Goal: Transaction & Acquisition: Obtain resource

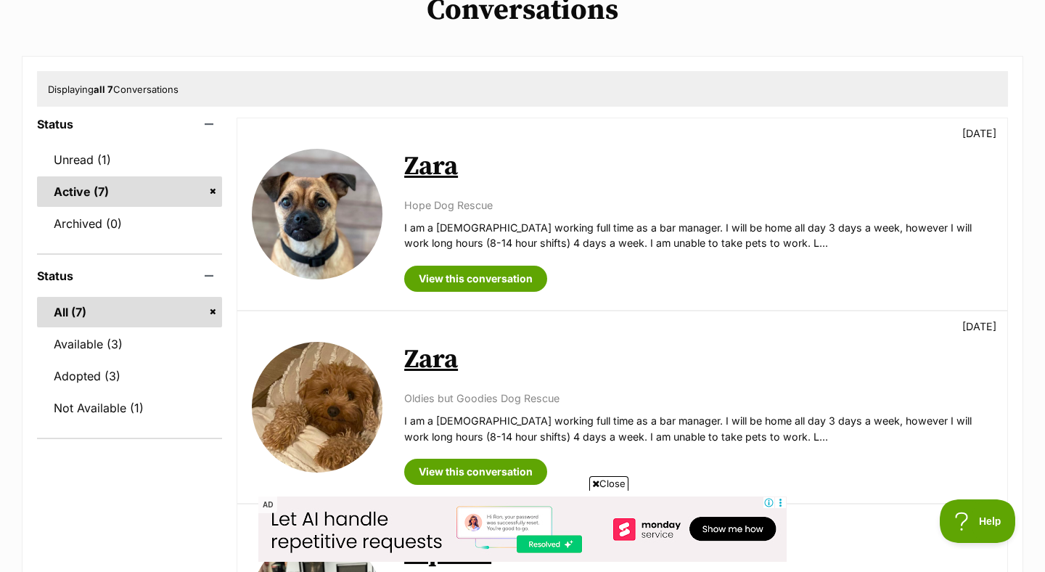
scroll to position [91, 0]
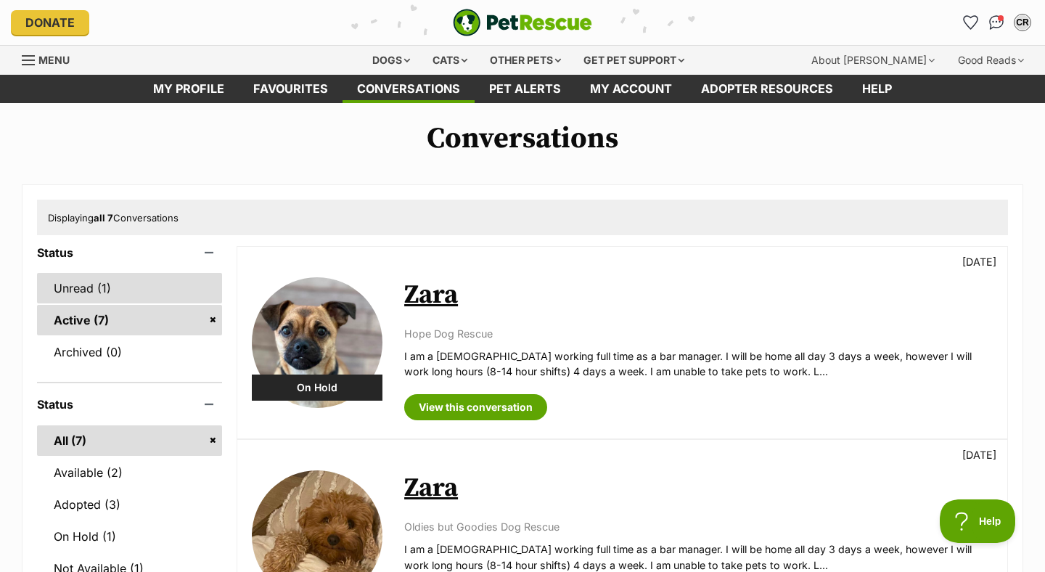
click at [175, 294] on link "Unread (1)" at bounding box center [129, 288] width 185 height 30
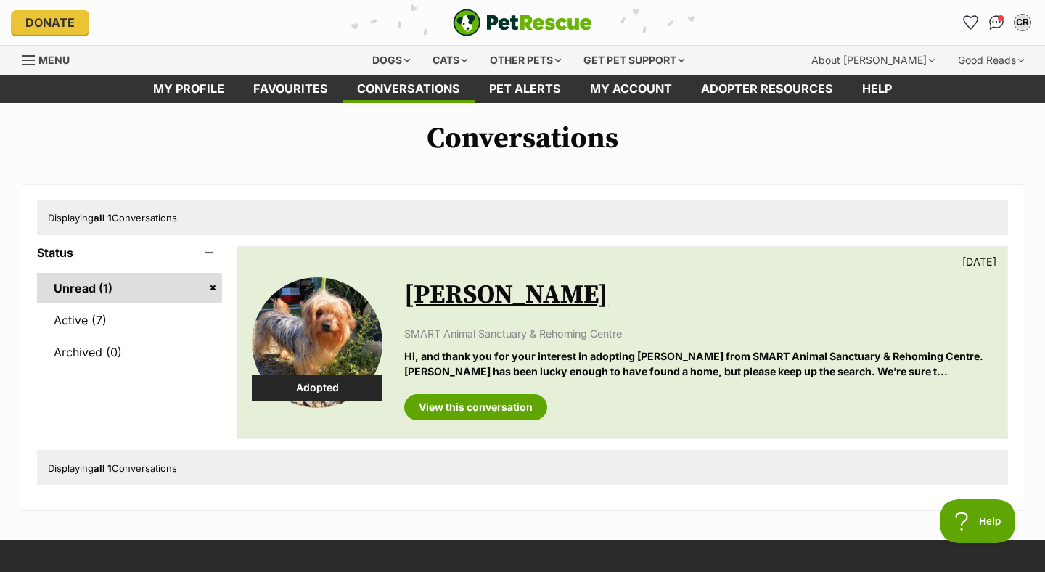
click at [444, 297] on link "Jessie" at bounding box center [506, 295] width 204 height 33
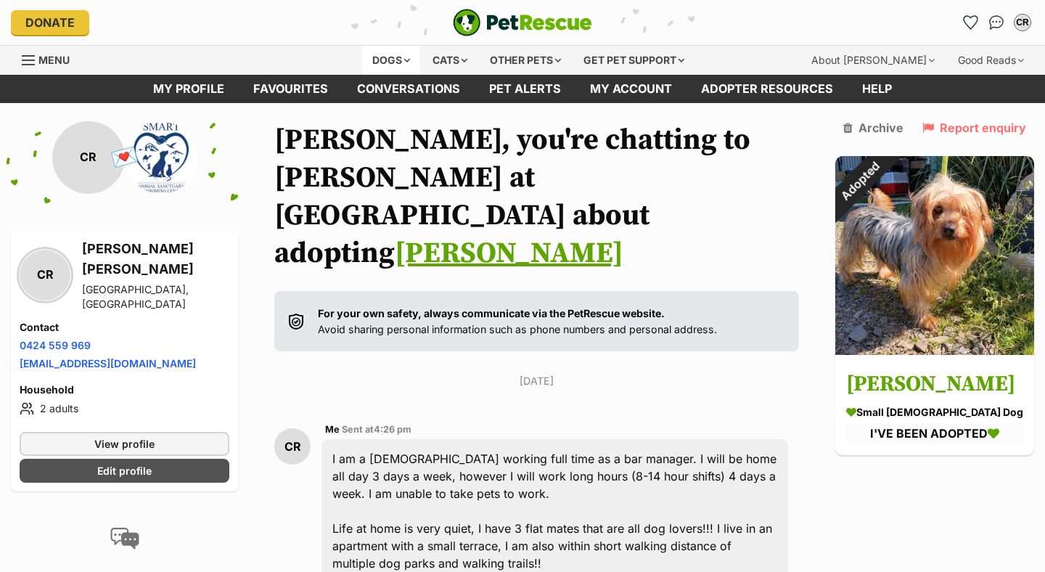
click at [369, 58] on div "Dogs" at bounding box center [391, 60] width 58 height 29
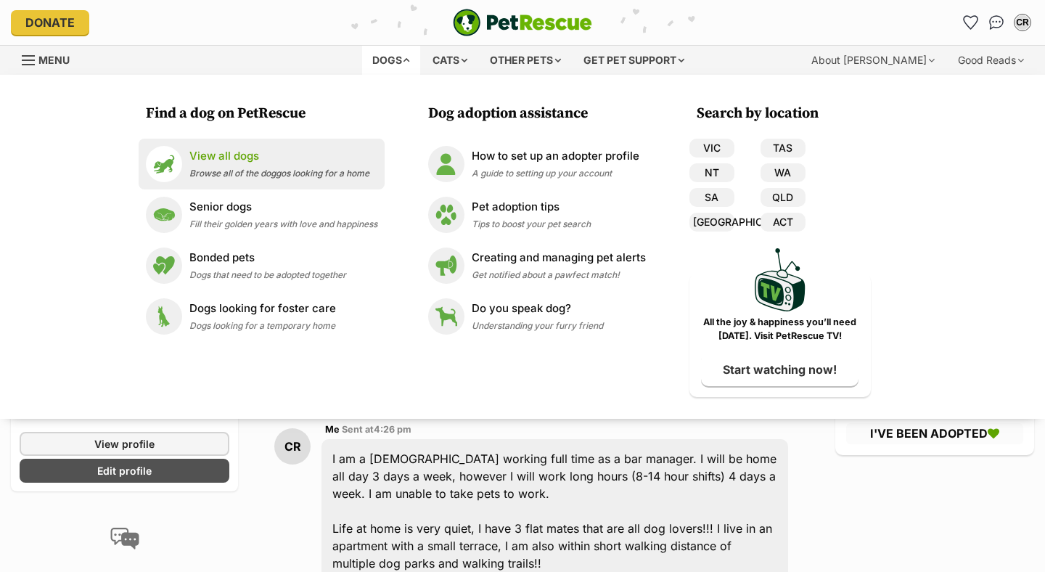
click at [294, 160] on p "View all dogs" at bounding box center [279, 156] width 180 height 17
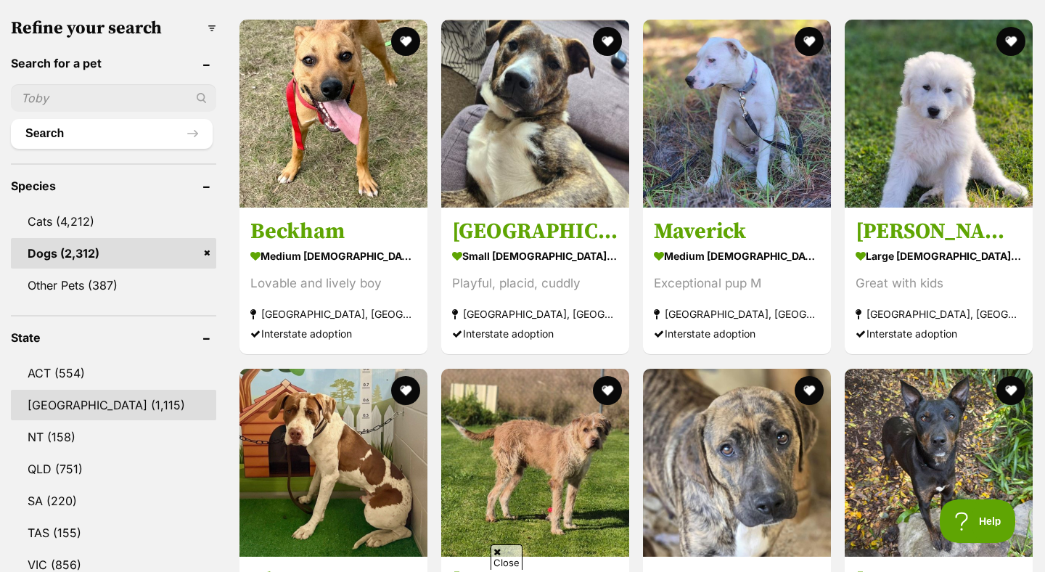
scroll to position [495, 0]
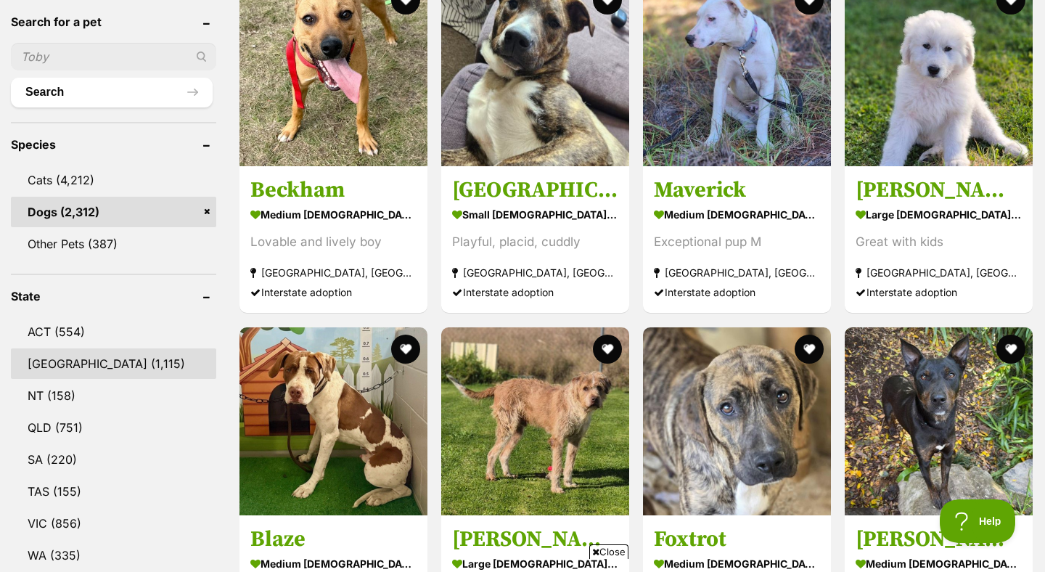
click at [89, 360] on link "[GEOGRAPHIC_DATA] (1,115)" at bounding box center [113, 363] width 205 height 30
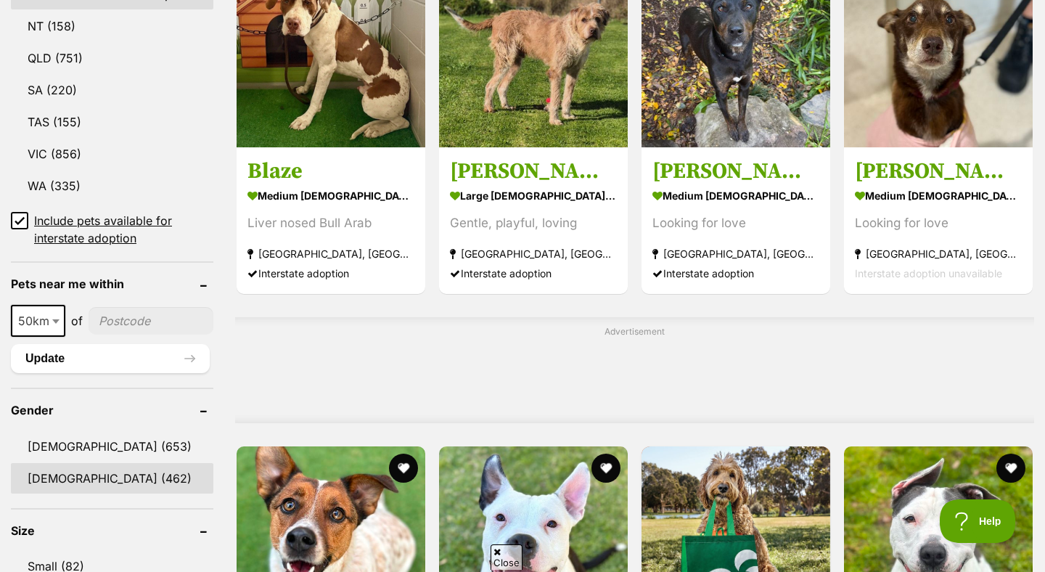
scroll to position [905, 0]
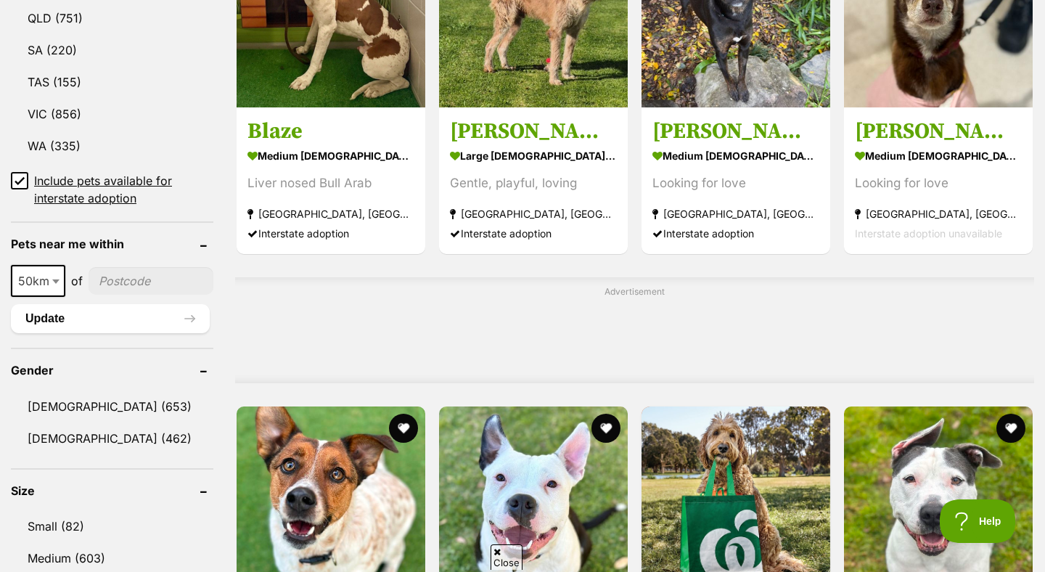
click at [23, 176] on icon at bounding box center [20, 181] width 10 height 10
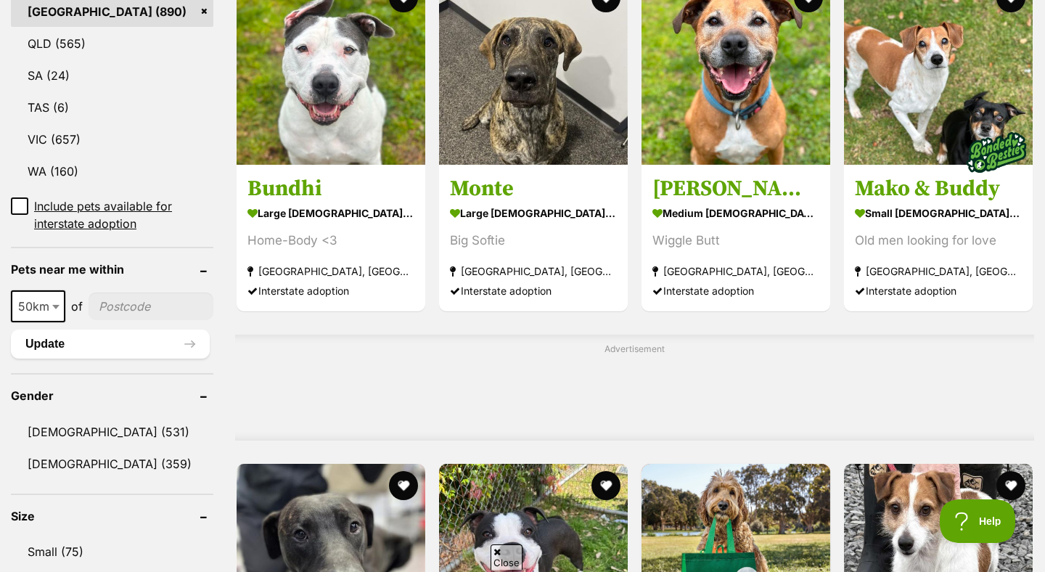
scroll to position [931, 0]
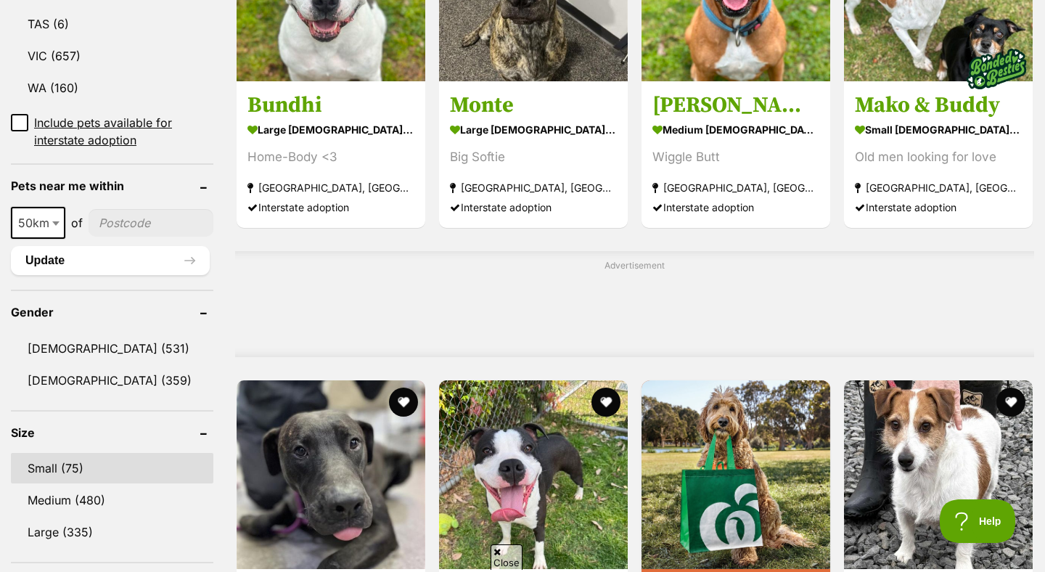
click at [72, 453] on link "Small (75)" at bounding box center [112, 468] width 202 height 30
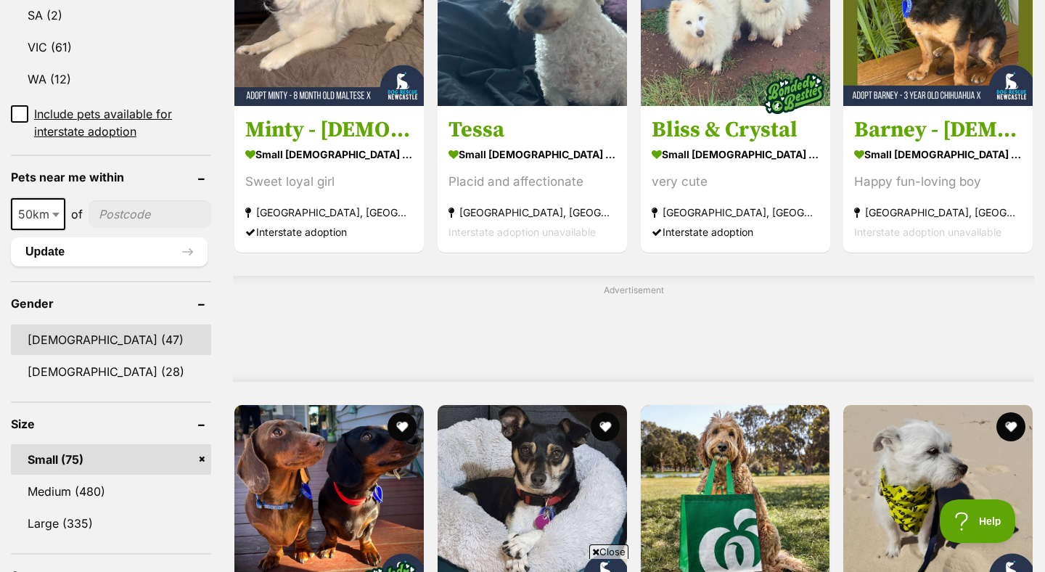
scroll to position [1113, 0]
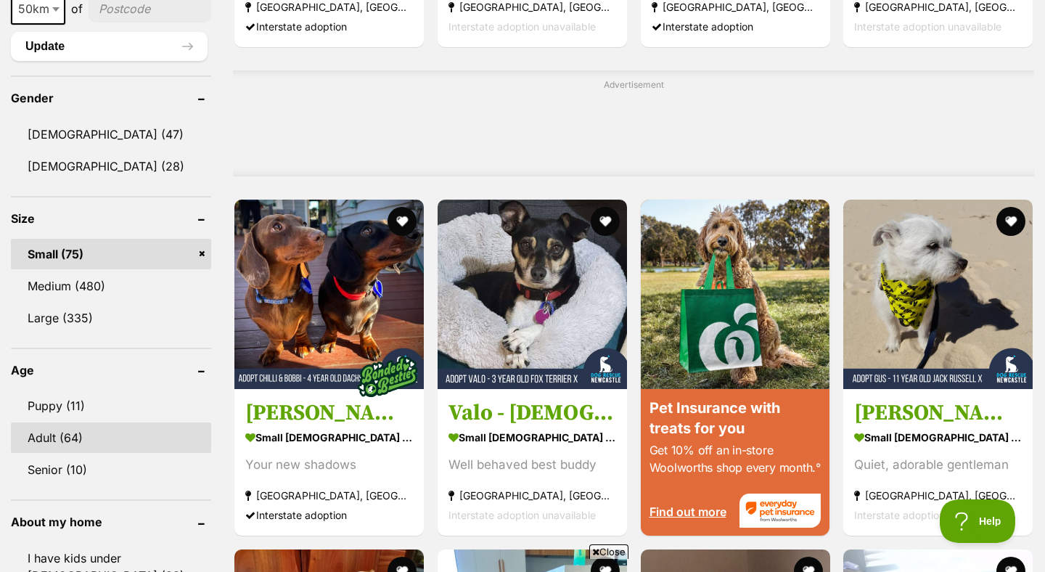
click at [128, 433] on link "Adult (64)" at bounding box center [111, 437] width 200 height 30
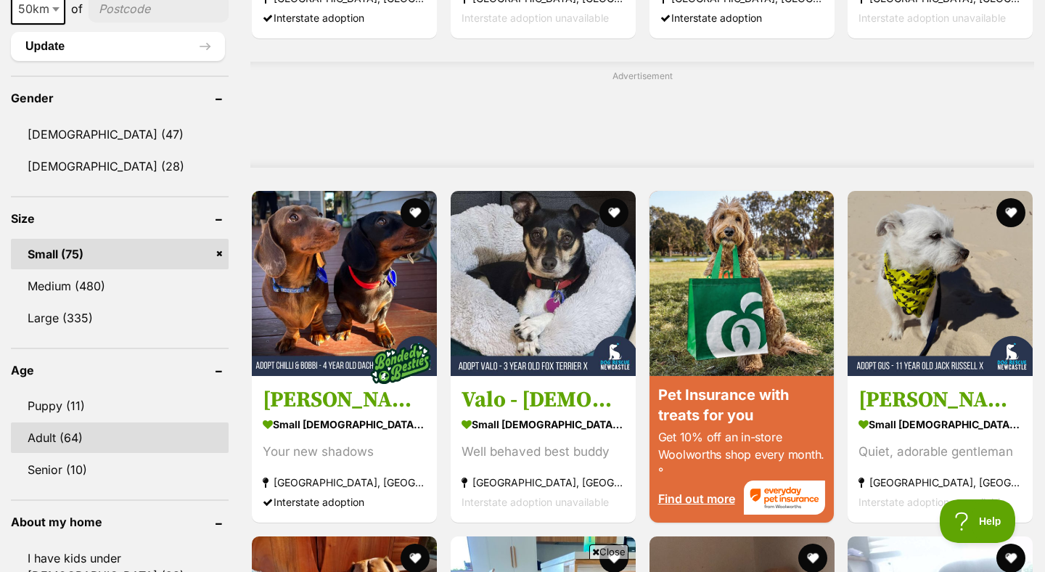
scroll to position [0, 0]
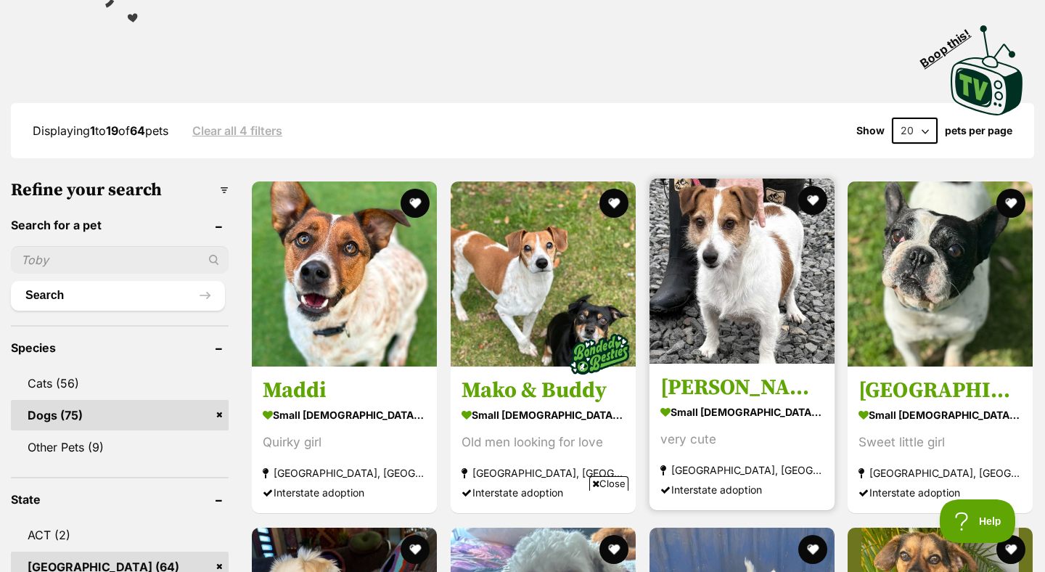
click at [688, 403] on link "Joe small male Dog very cute Kunama, NSW Interstate adoption" at bounding box center [741, 436] width 185 height 147
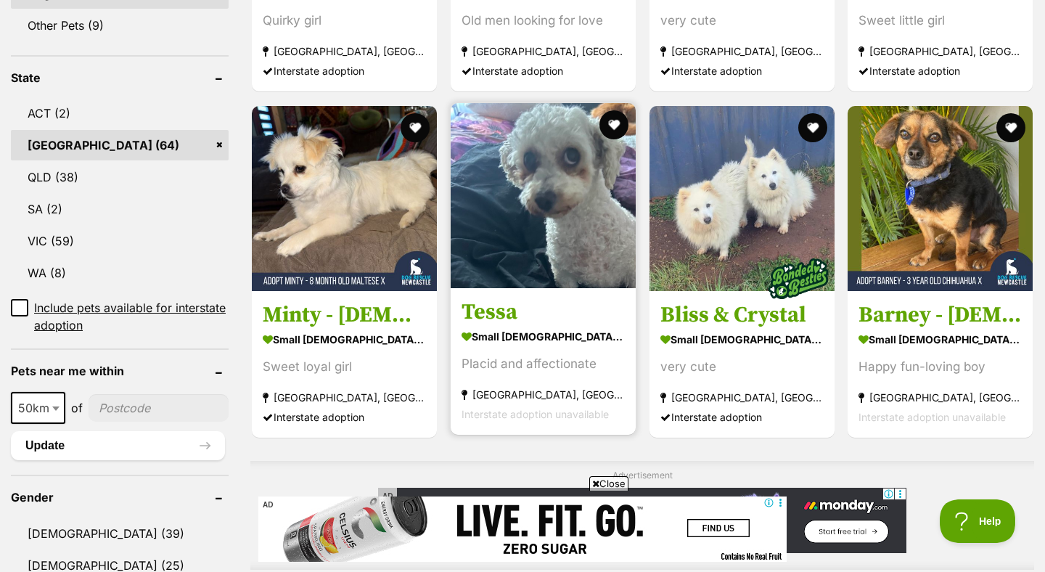
click at [502, 318] on h3 "Tessa" at bounding box center [542, 312] width 163 height 28
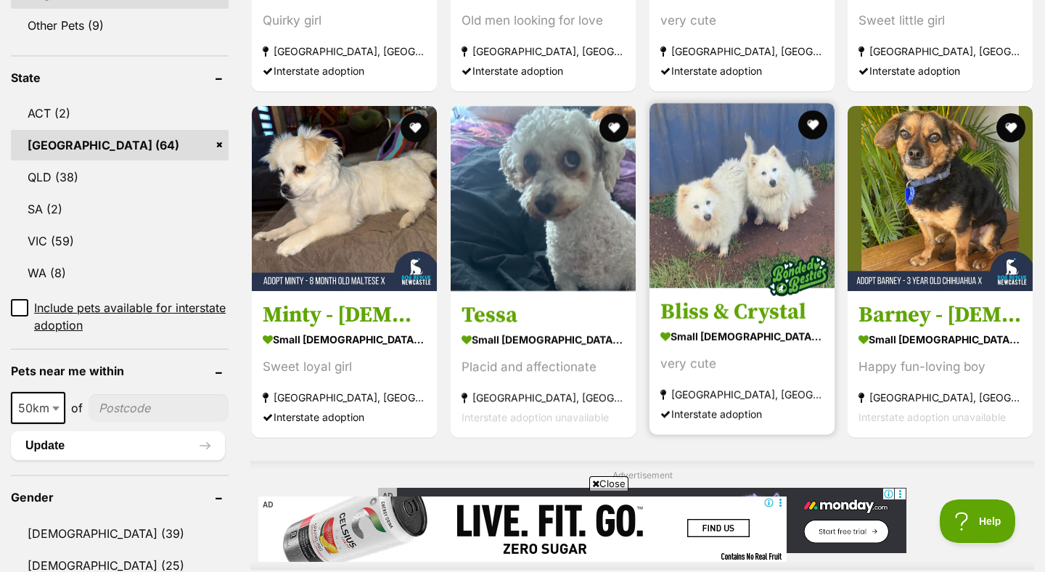
click at [736, 324] on h3 "Bliss & Crystal" at bounding box center [741, 312] width 163 height 28
click at [737, 309] on h3 "Bliss & Crystal" at bounding box center [741, 312] width 163 height 28
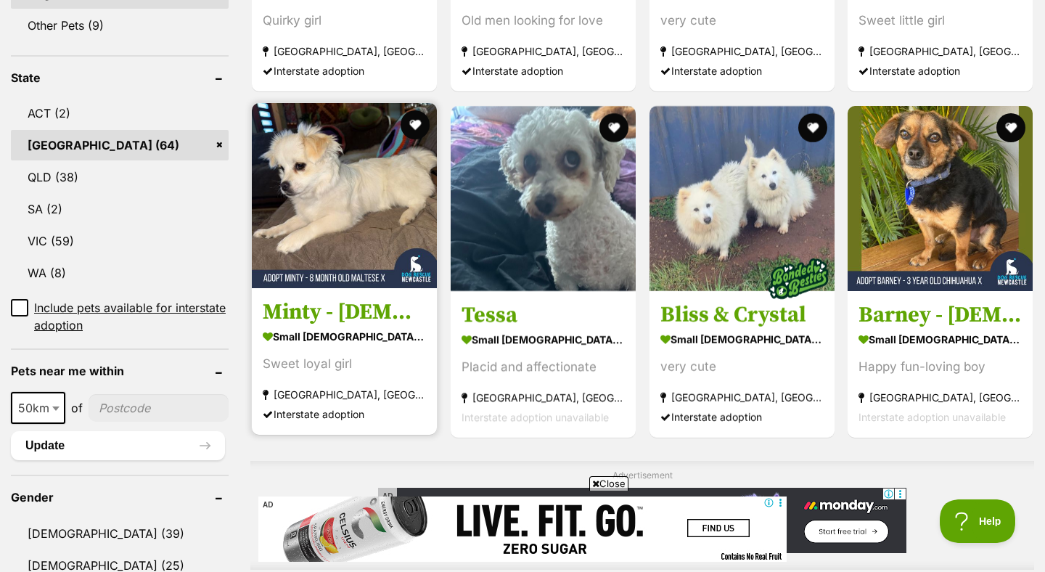
click at [359, 321] on h3 "Minty - 8 Month Old Maltese X" at bounding box center [344, 312] width 163 height 28
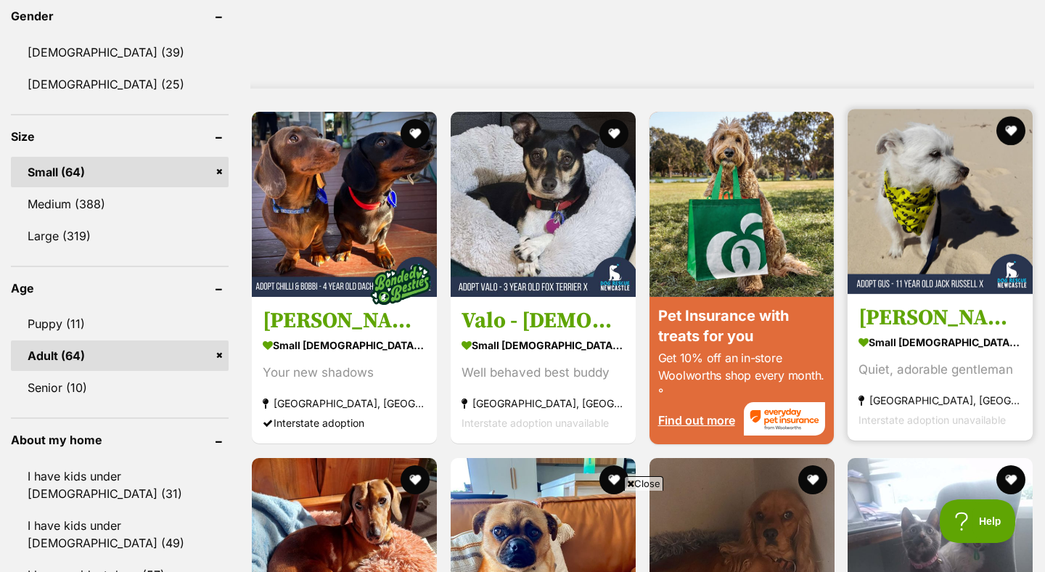
click at [931, 316] on h3 "Gus - 11 Year Old Jack Russell X" at bounding box center [939, 319] width 163 height 28
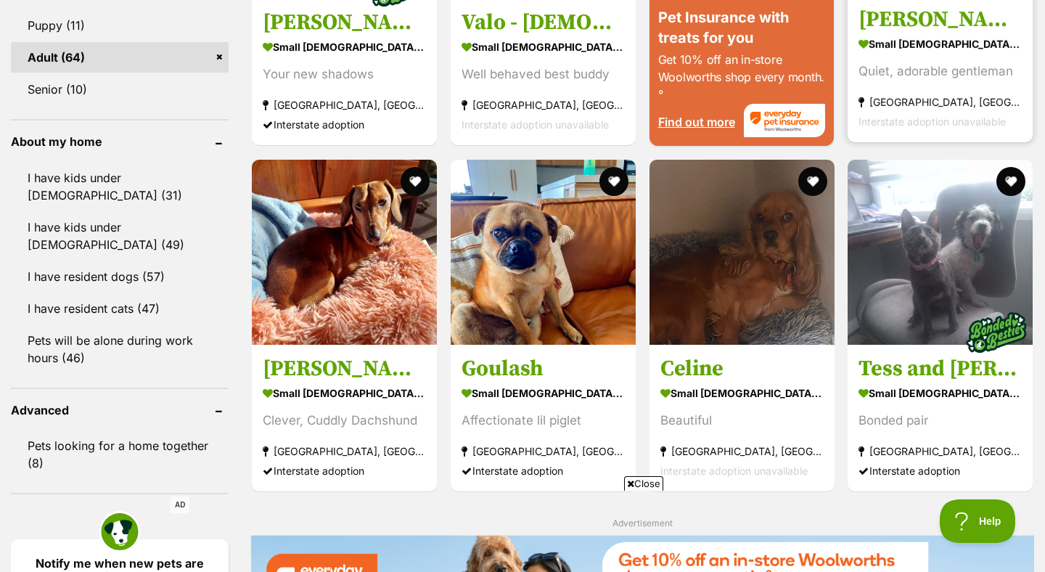
scroll to position [1496, 0]
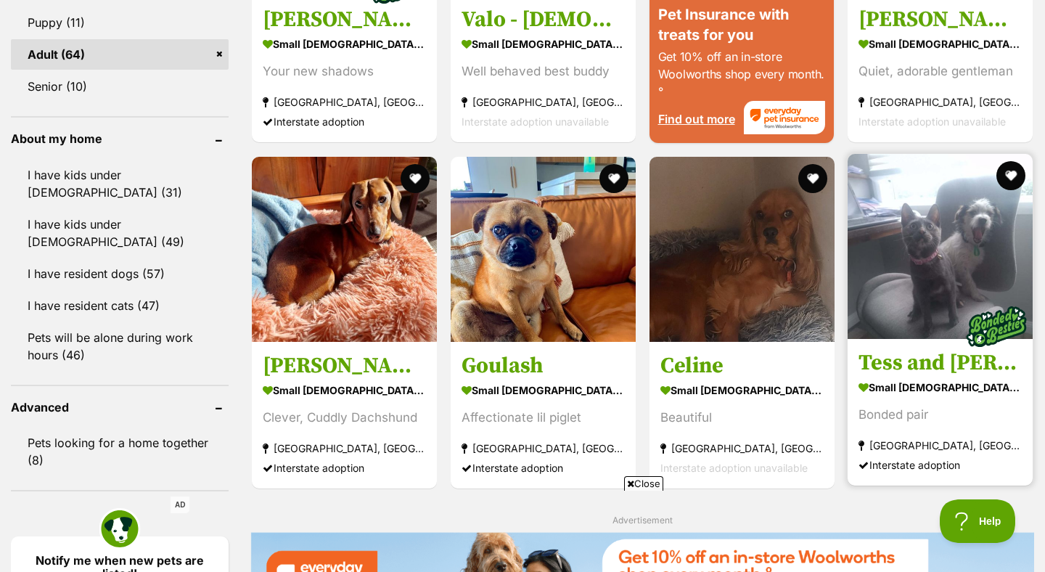
click at [937, 361] on h3 "Tess and Miley" at bounding box center [939, 363] width 163 height 28
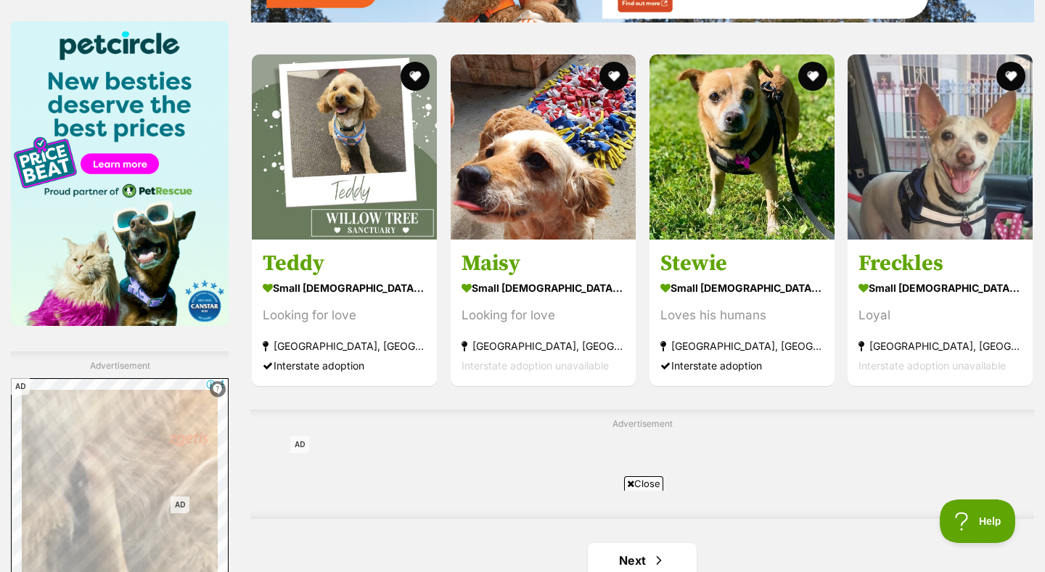
scroll to position [2094, 0]
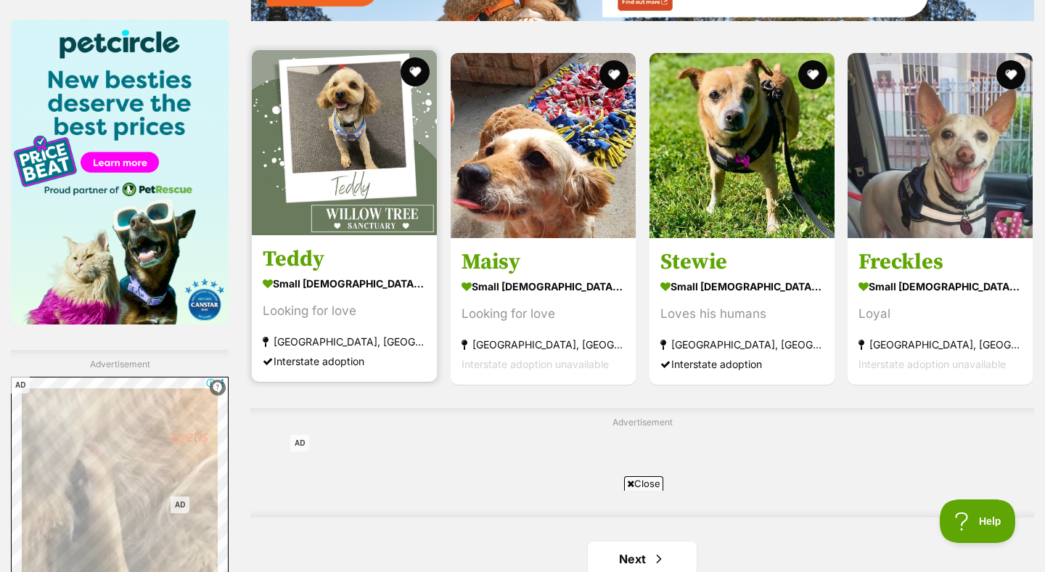
click at [301, 266] on h3 "Teddy" at bounding box center [344, 259] width 163 height 28
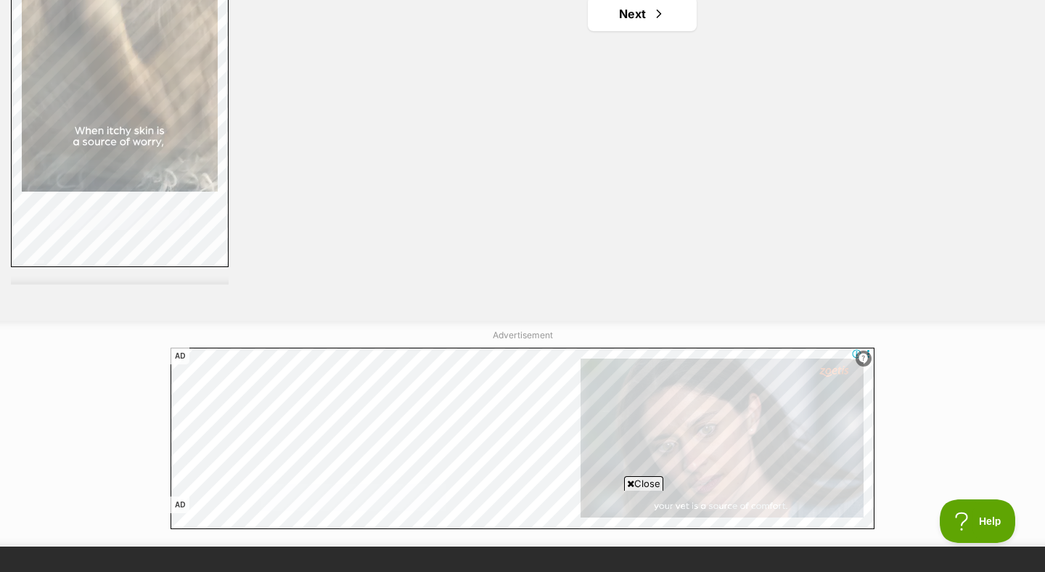
scroll to position [2637, 0]
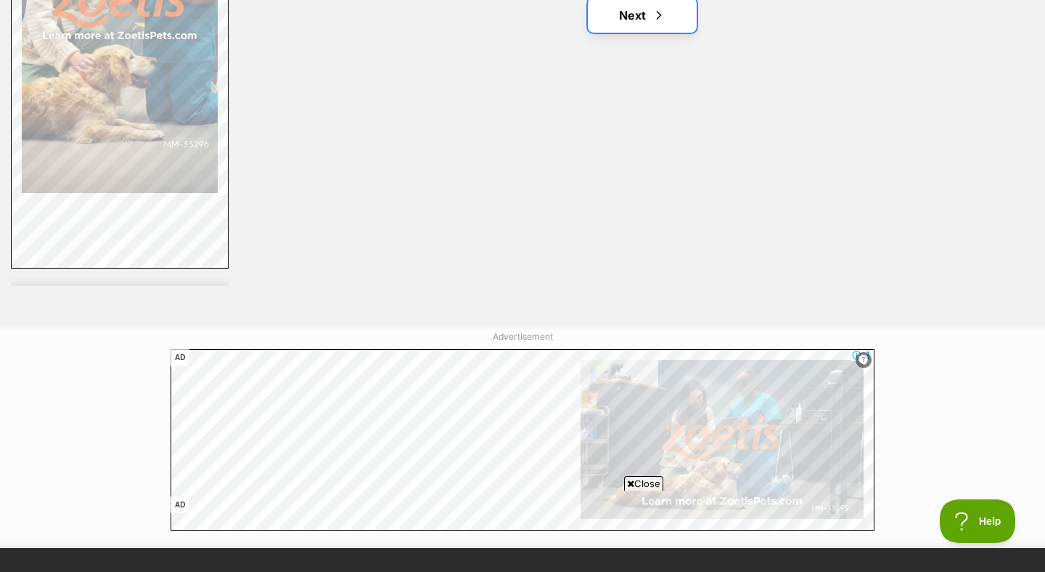
click at [622, 21] on link "Next" at bounding box center [642, 15] width 109 height 35
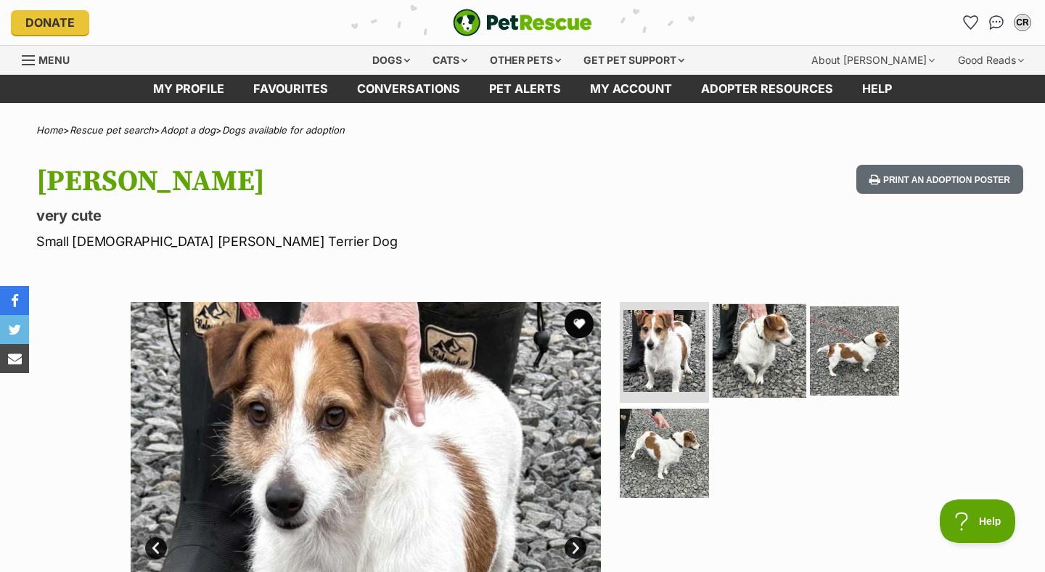
click at [755, 343] on img at bounding box center [759, 350] width 94 height 94
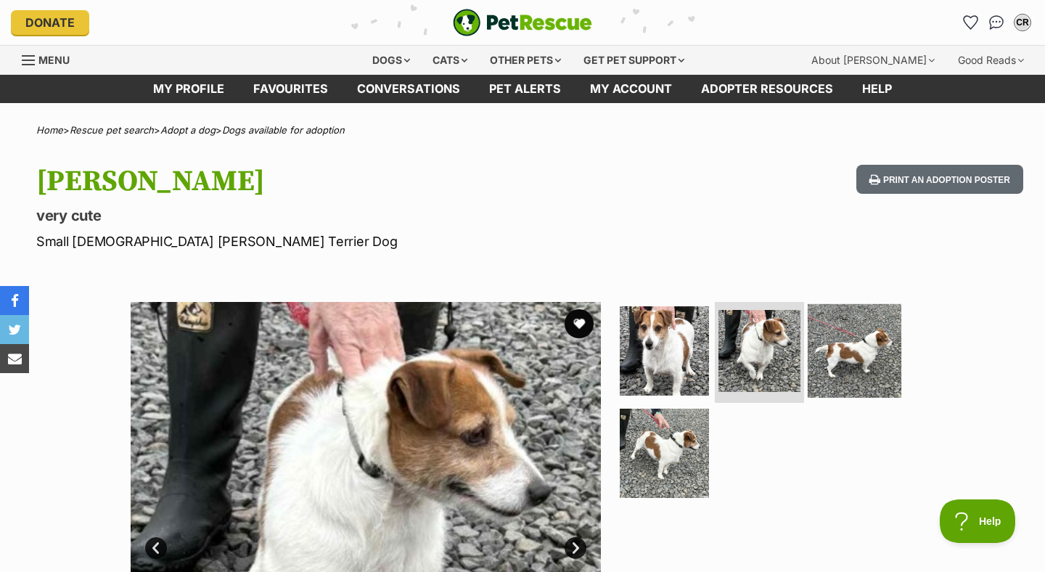
click at [822, 341] on img at bounding box center [854, 350] width 94 height 94
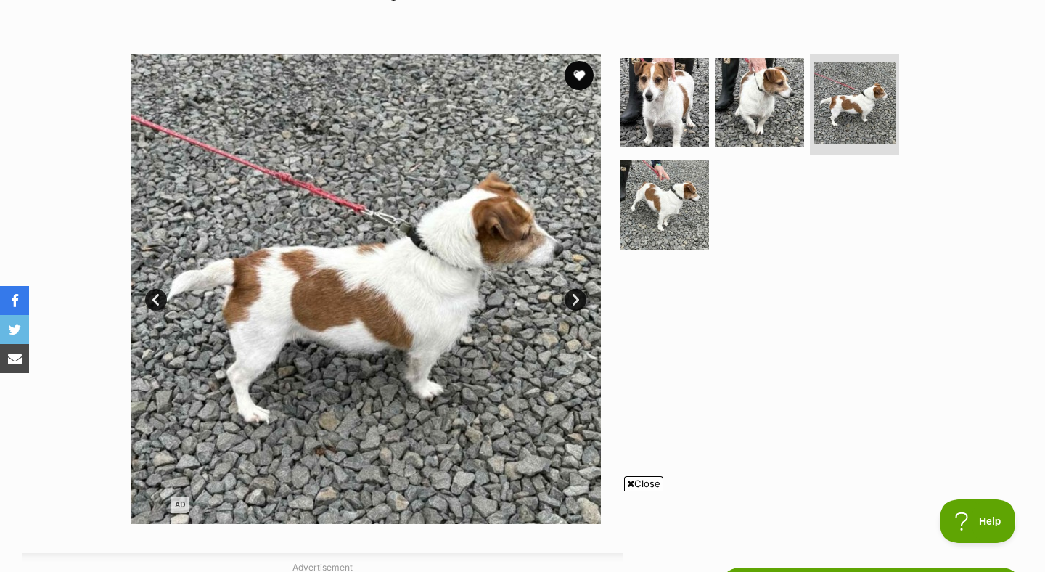
scroll to position [194, 0]
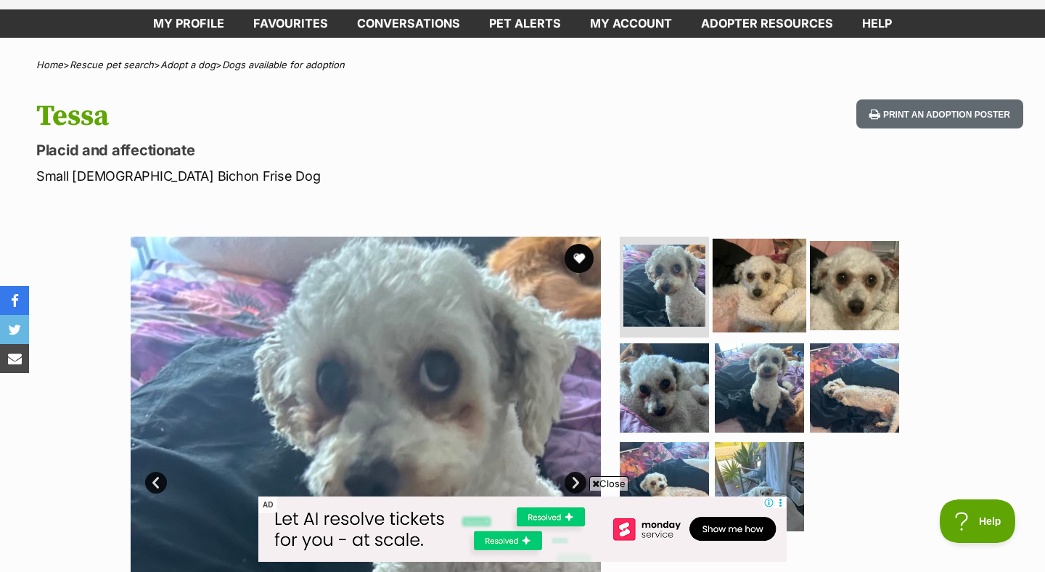
scroll to position [184, 0]
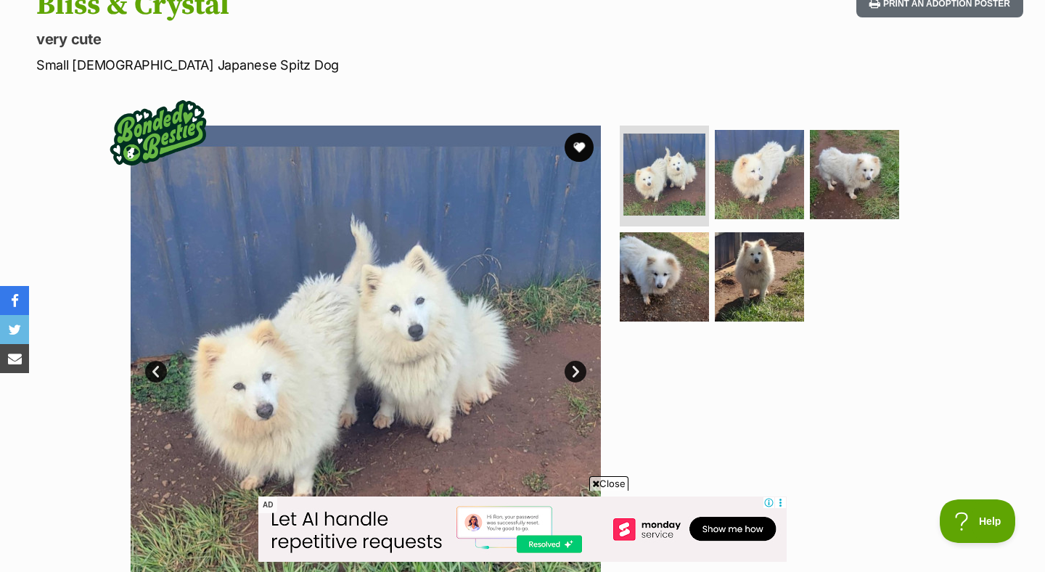
scroll to position [307, 0]
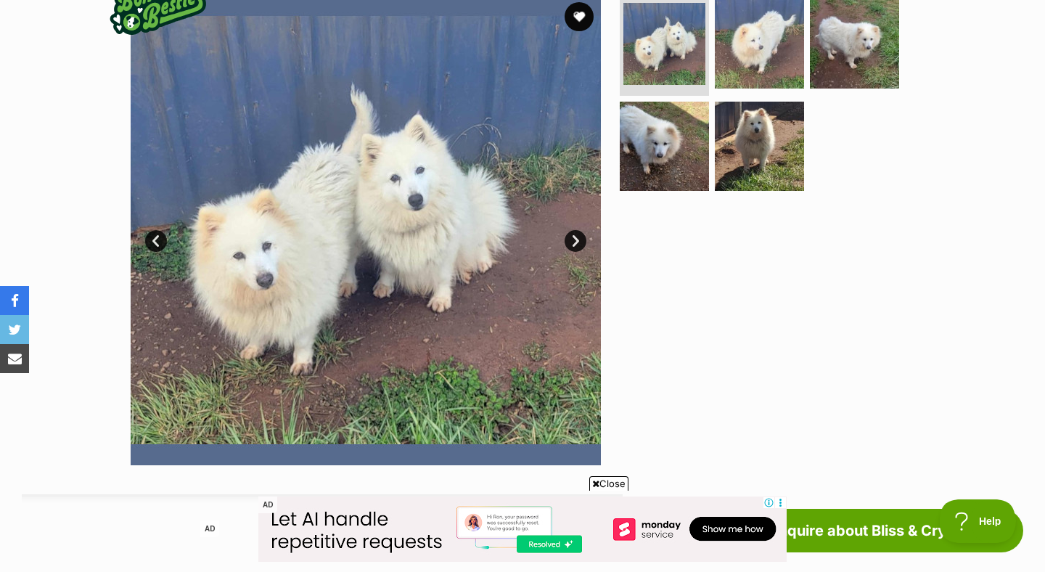
click at [580, 237] on link "Next" at bounding box center [575, 241] width 22 height 22
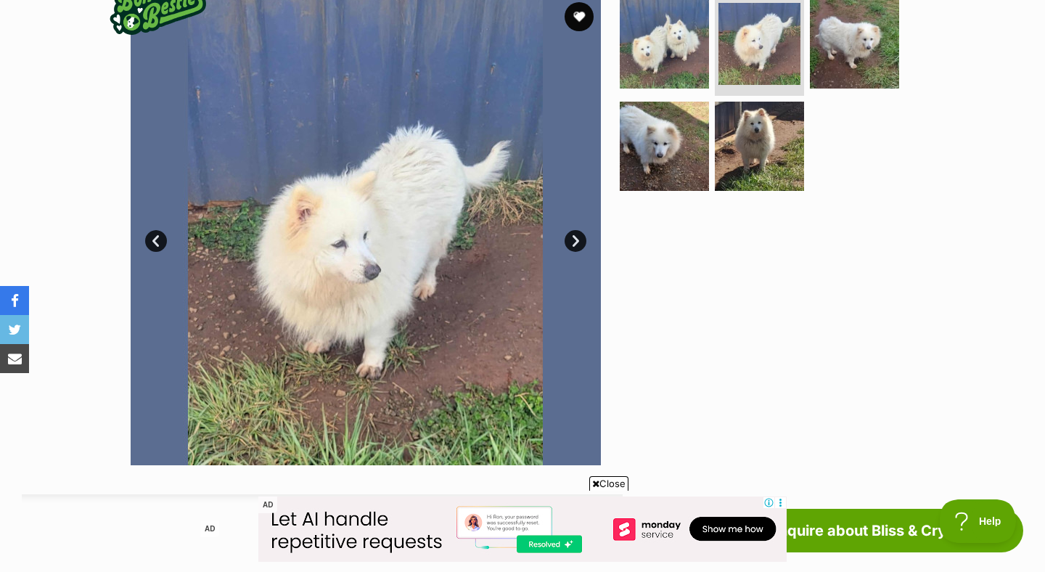
click at [580, 236] on link "Next" at bounding box center [575, 241] width 22 height 22
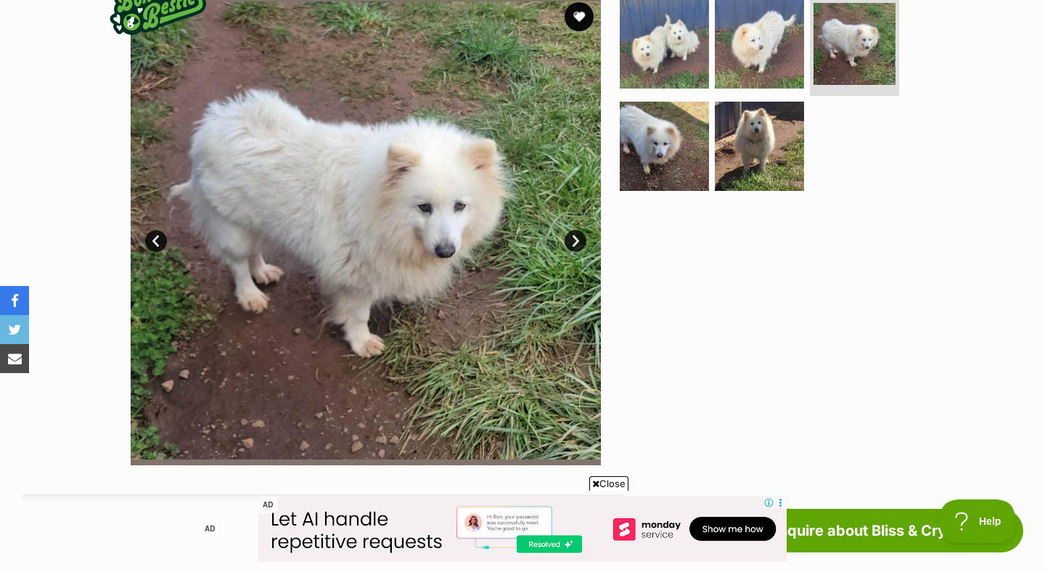
click at [580, 236] on link "Next" at bounding box center [575, 241] width 22 height 22
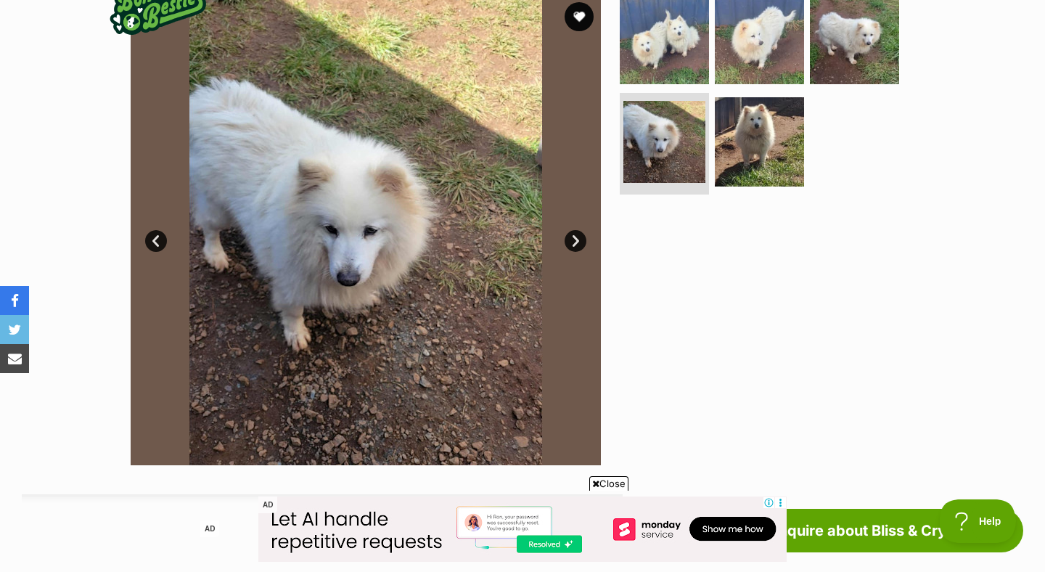
click at [580, 236] on link "Next" at bounding box center [575, 241] width 22 height 22
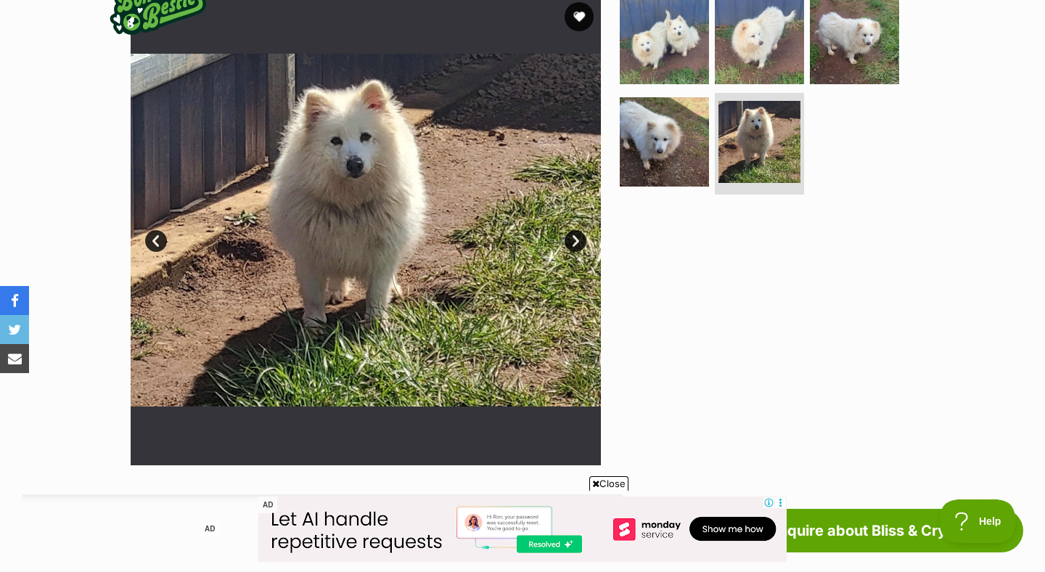
scroll to position [0, 0]
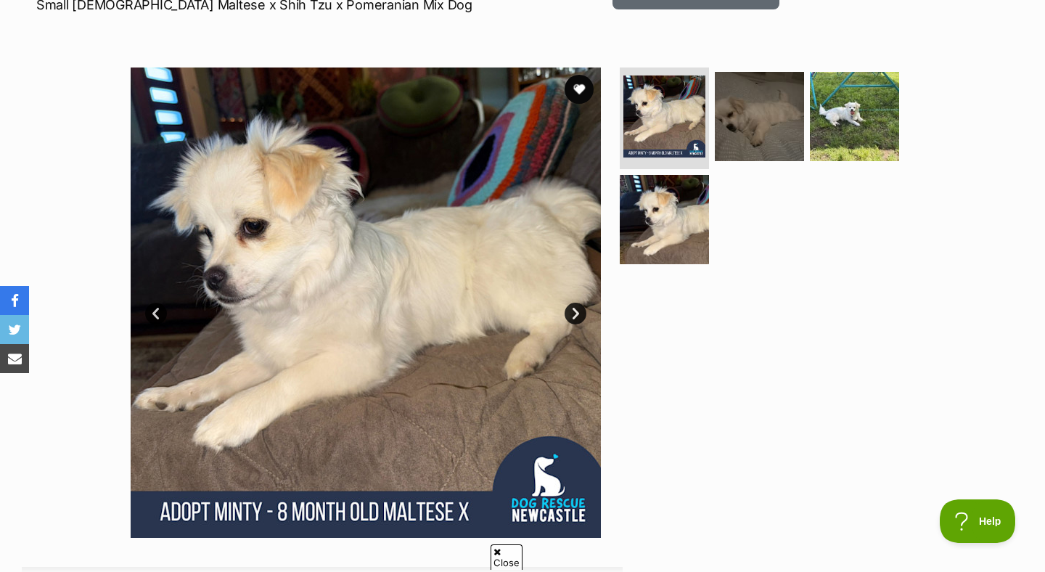
scroll to position [229, 0]
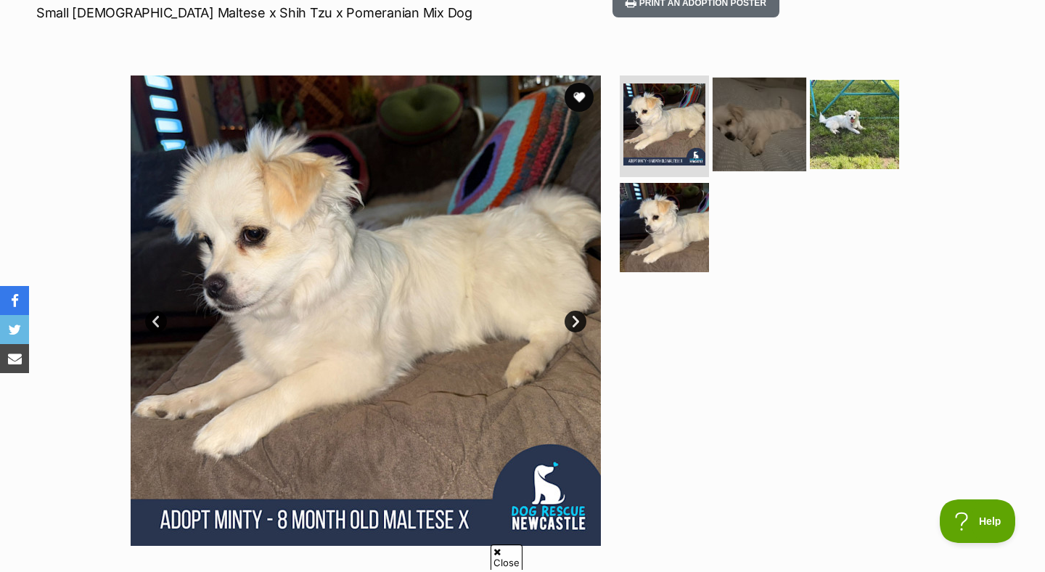
click at [745, 133] on img at bounding box center [759, 125] width 94 height 94
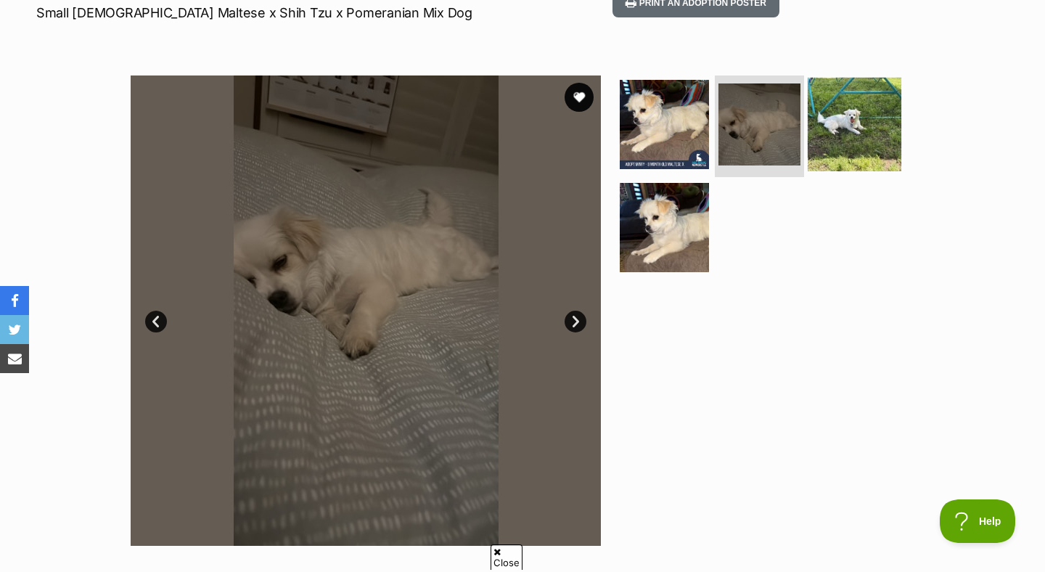
click at [836, 136] on img at bounding box center [854, 125] width 94 height 94
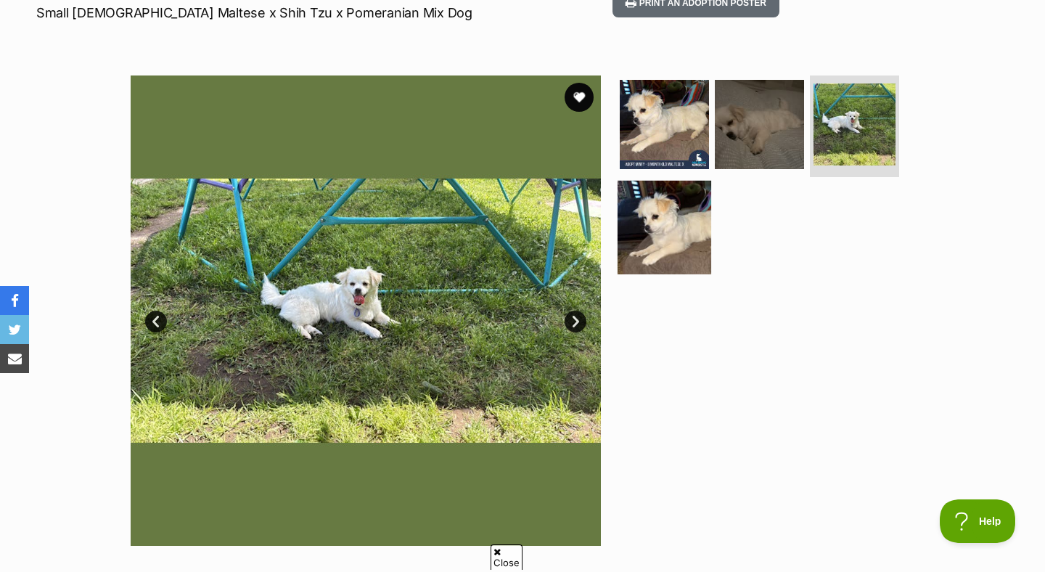
click at [683, 243] on img at bounding box center [664, 228] width 94 height 94
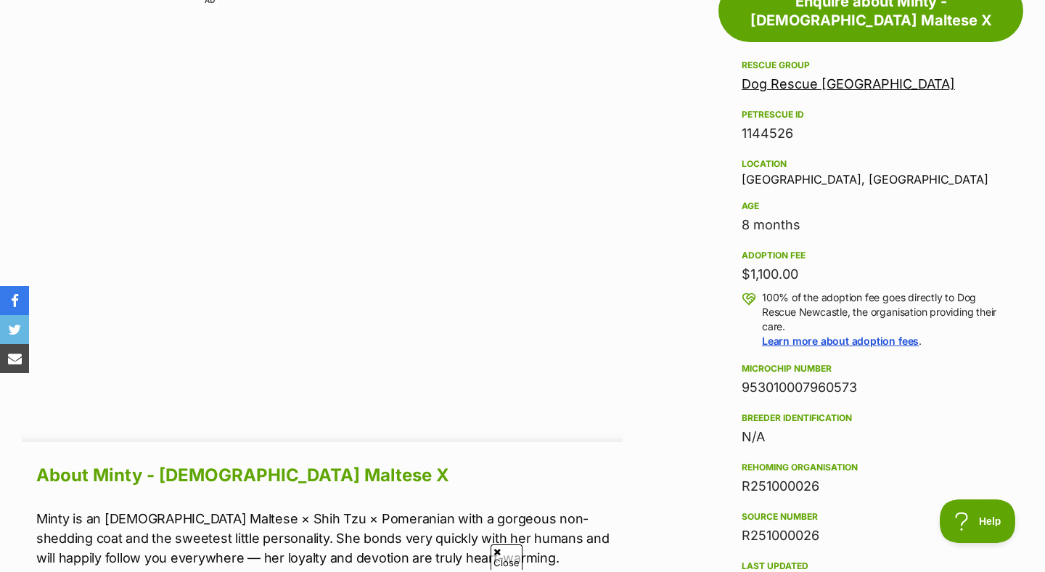
scroll to position [0, 0]
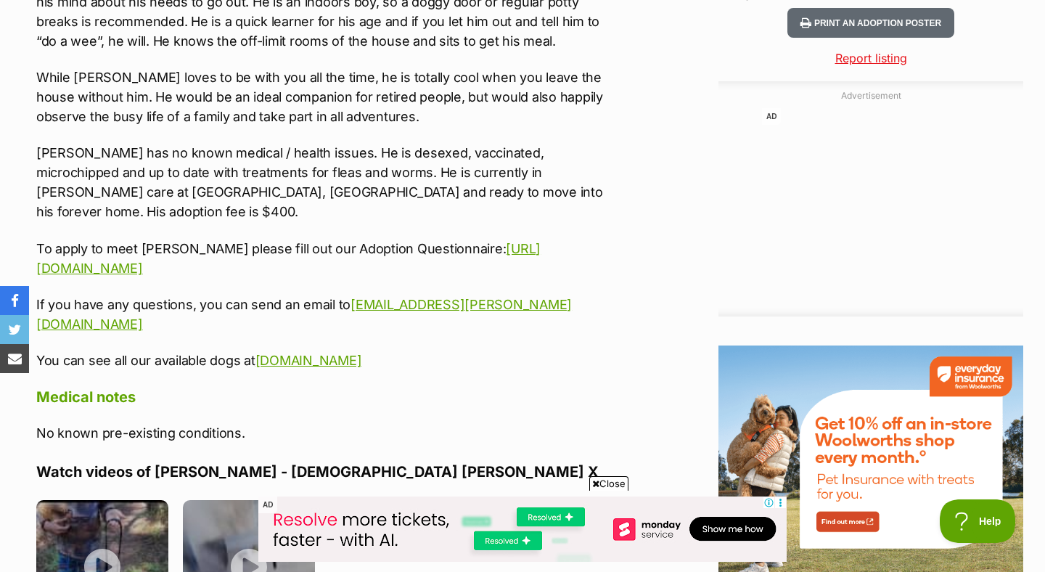
scroll to position [1709, 0]
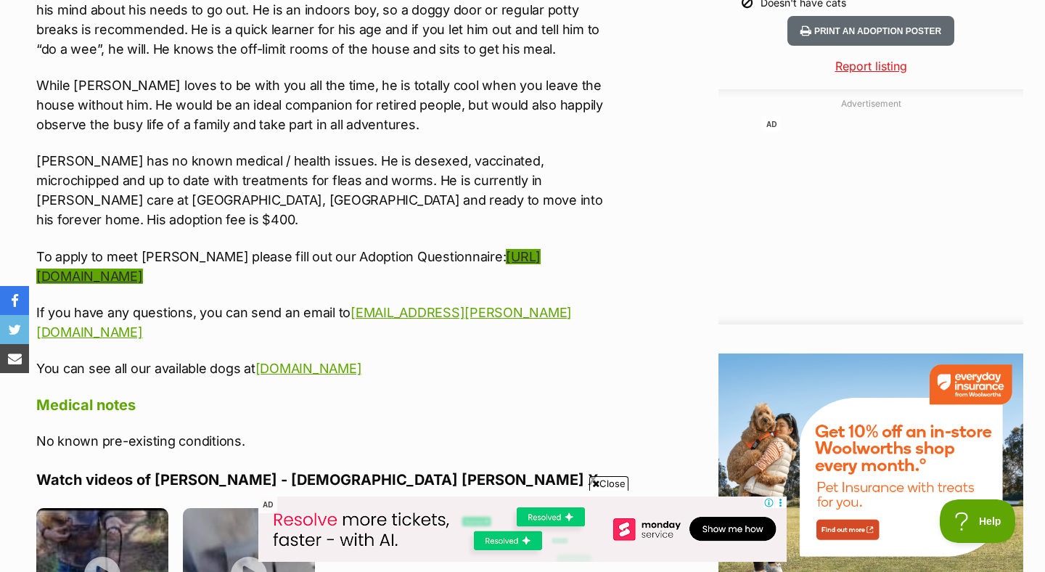
click at [495, 249] on link "https://tinyurl.com/drnadopt" at bounding box center [288, 266] width 504 height 35
click at [362, 361] on link "www.dogrescuenewcastle.com.au" at bounding box center [308, 368] width 107 height 15
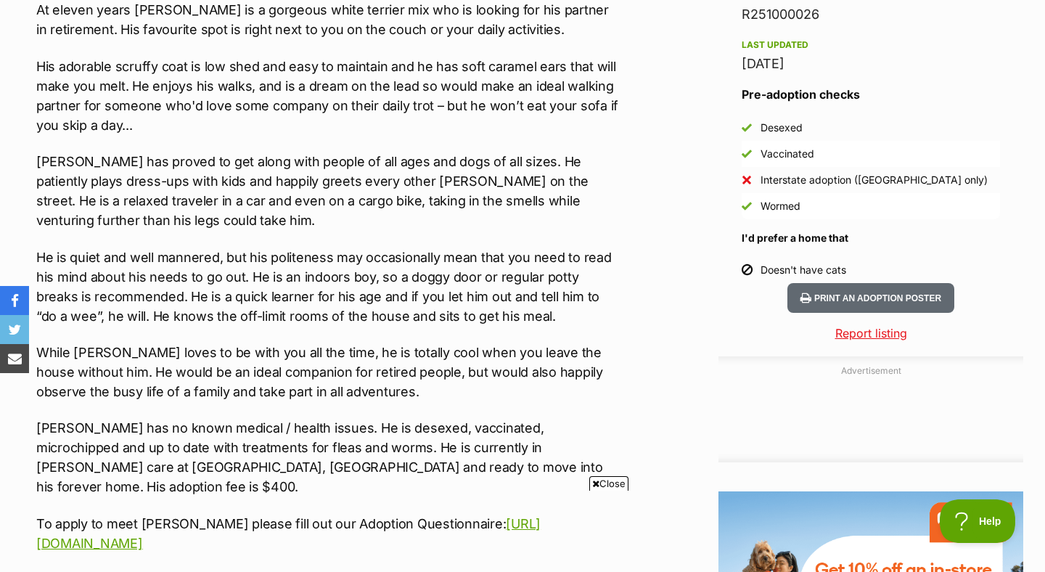
scroll to position [0, 0]
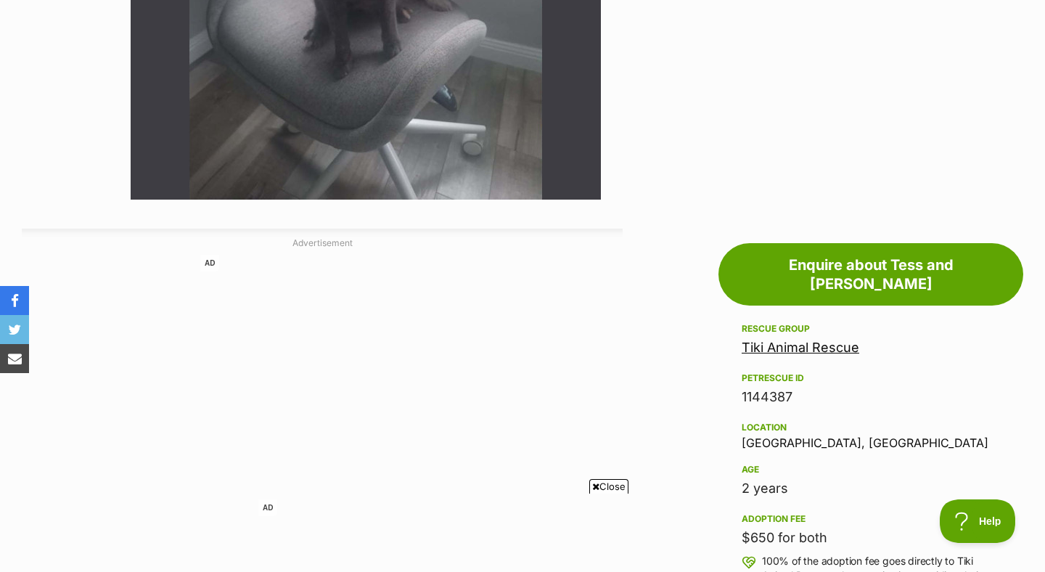
scroll to position [598, 0]
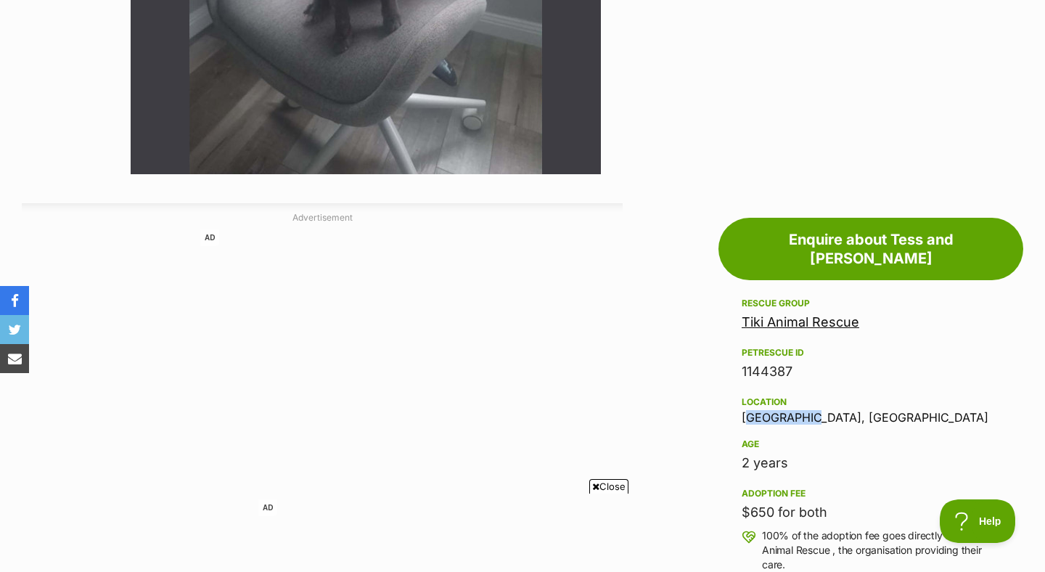
drag, startPoint x: 807, startPoint y: 392, endPoint x: 730, endPoint y: 391, distance: 76.9
click at [744, 396] on div "Location Warners Bay, NSW" at bounding box center [870, 408] width 258 height 30
drag, startPoint x: 744, startPoint y: 396, endPoint x: 811, endPoint y: 394, distance: 66.8
click at [811, 394] on div "Location Warners Bay, NSW" at bounding box center [870, 408] width 258 height 30
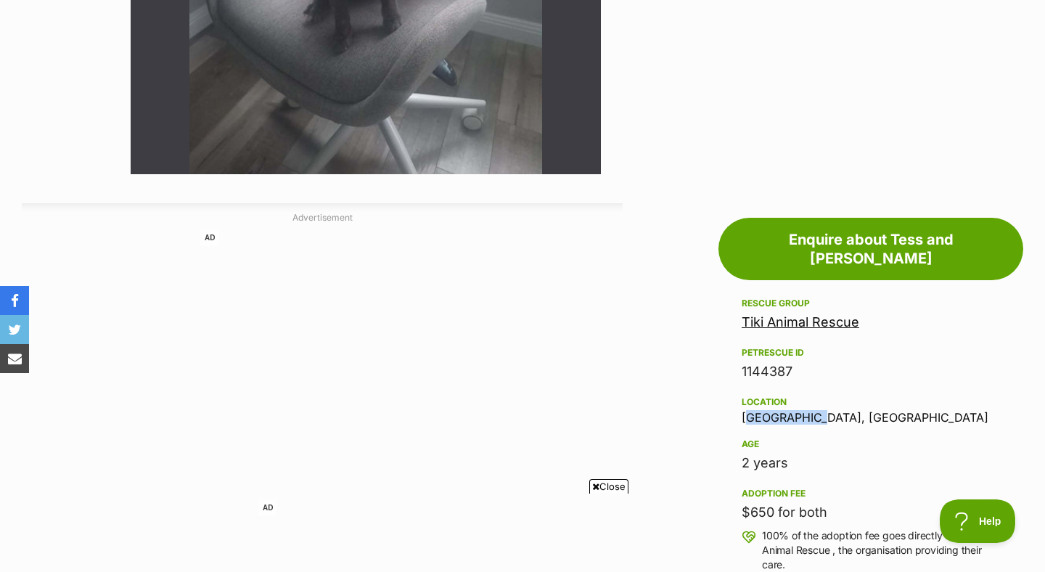
copy div "Warners Bay"
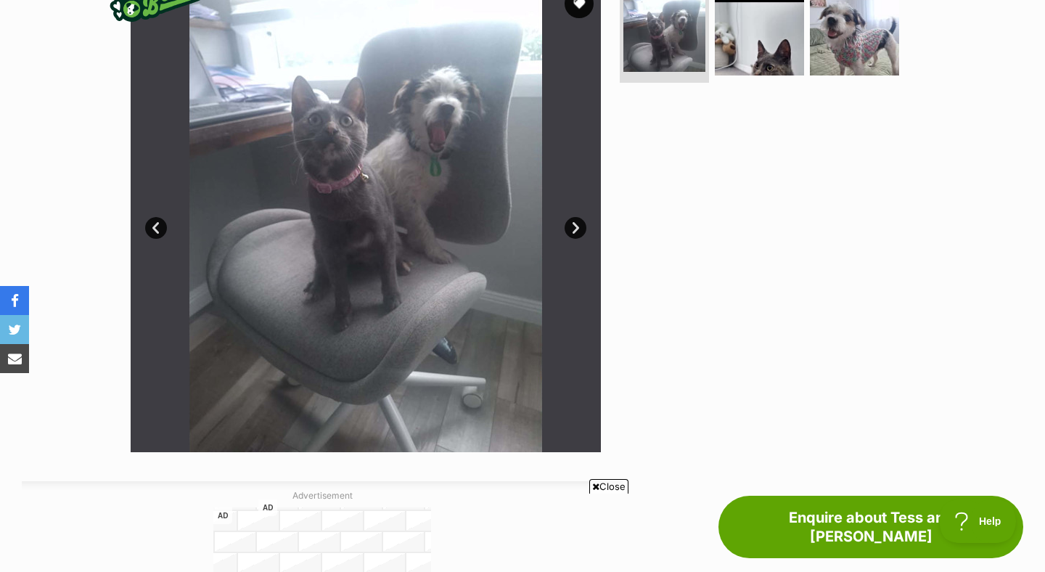
scroll to position [326, 0]
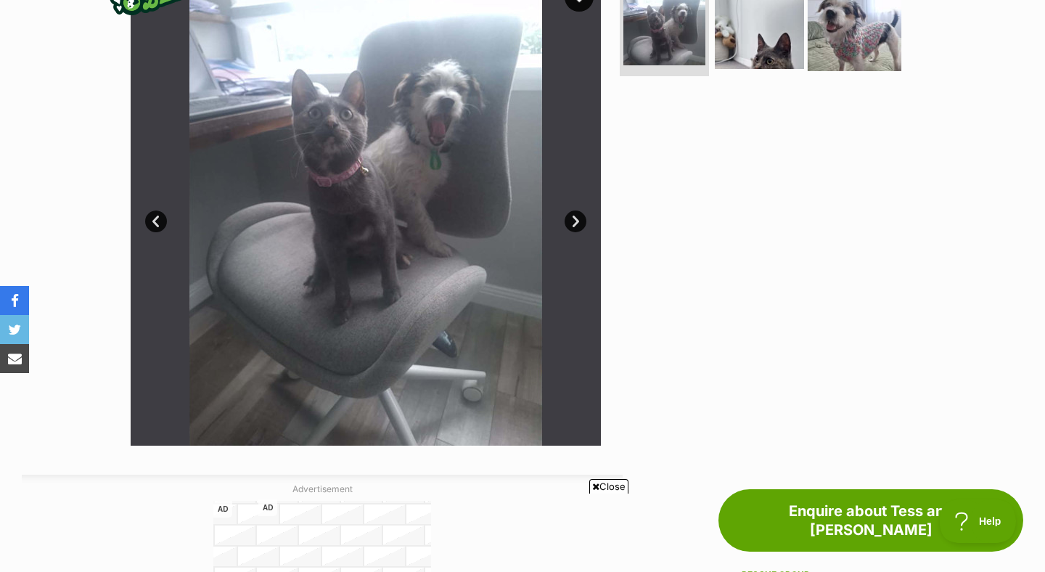
click at [841, 27] on img at bounding box center [854, 24] width 94 height 94
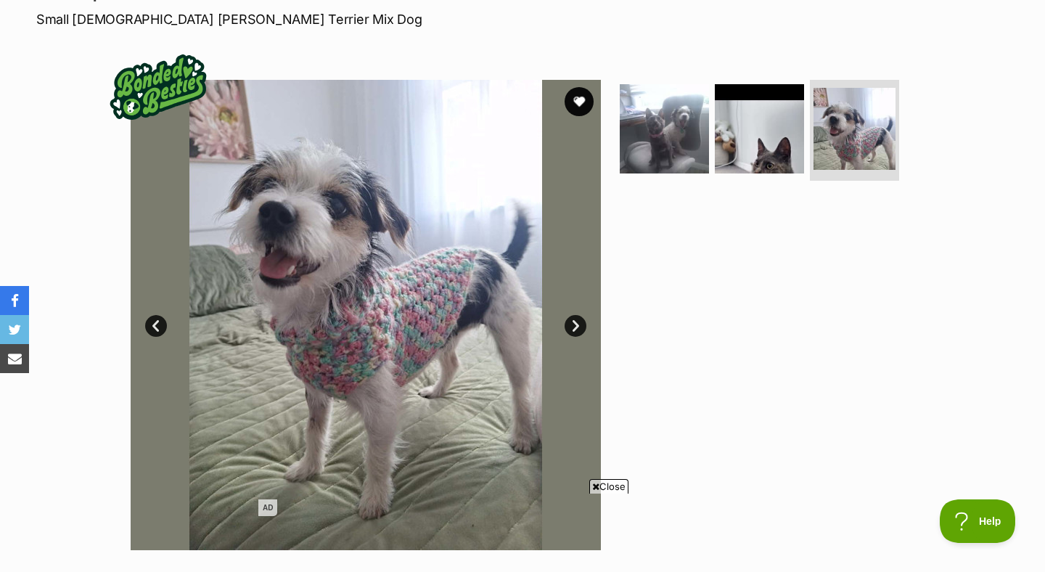
scroll to position [212, 0]
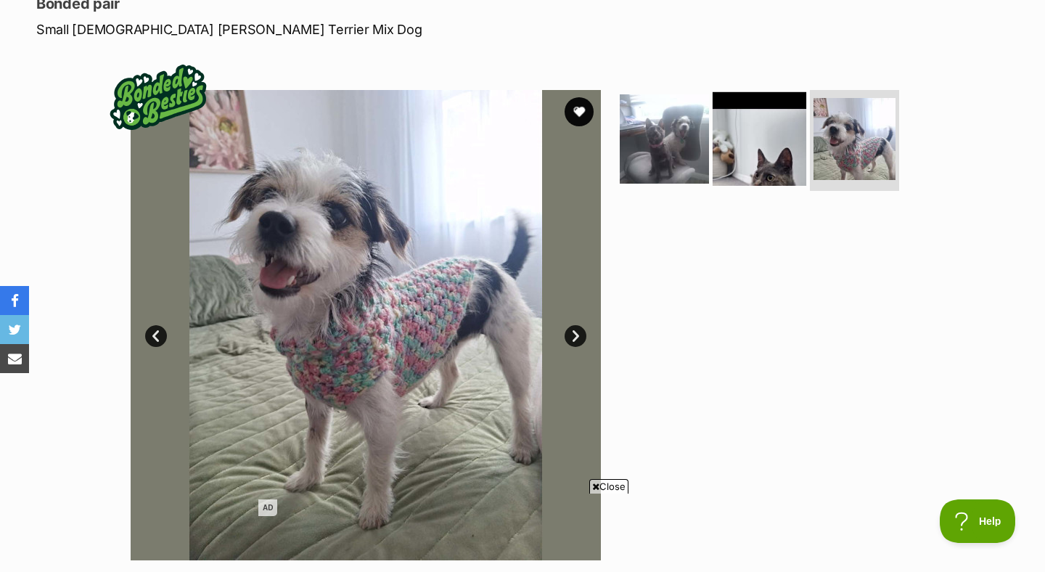
click at [773, 127] on img at bounding box center [759, 138] width 94 height 94
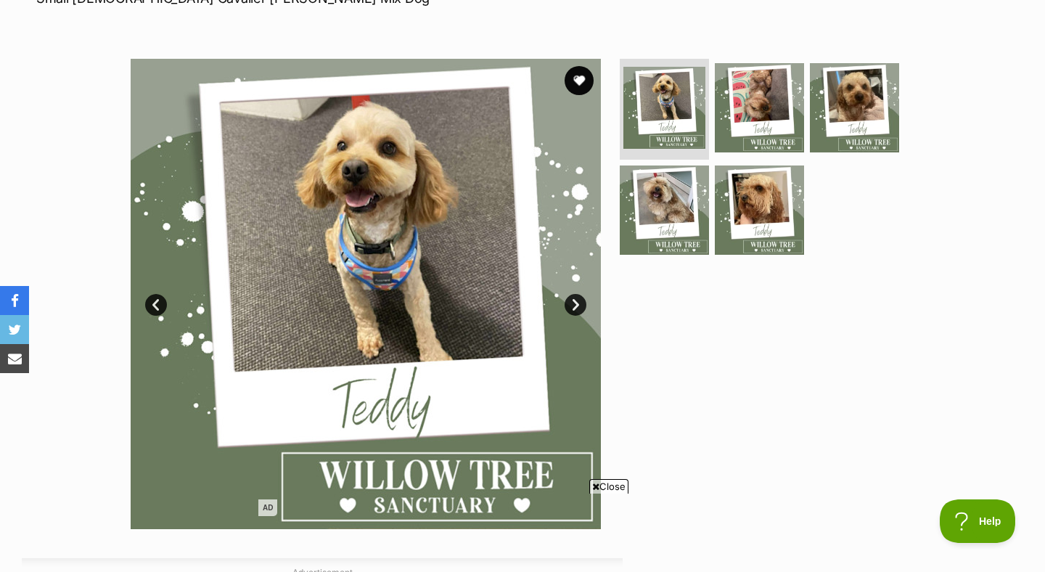
scroll to position [198, 0]
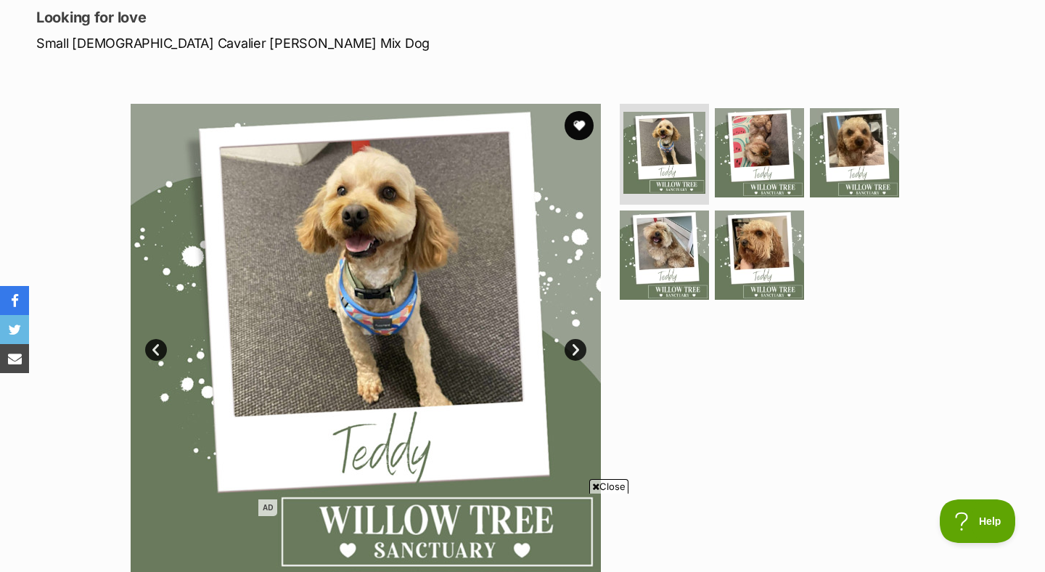
click at [580, 348] on link "Next" at bounding box center [575, 350] width 22 height 22
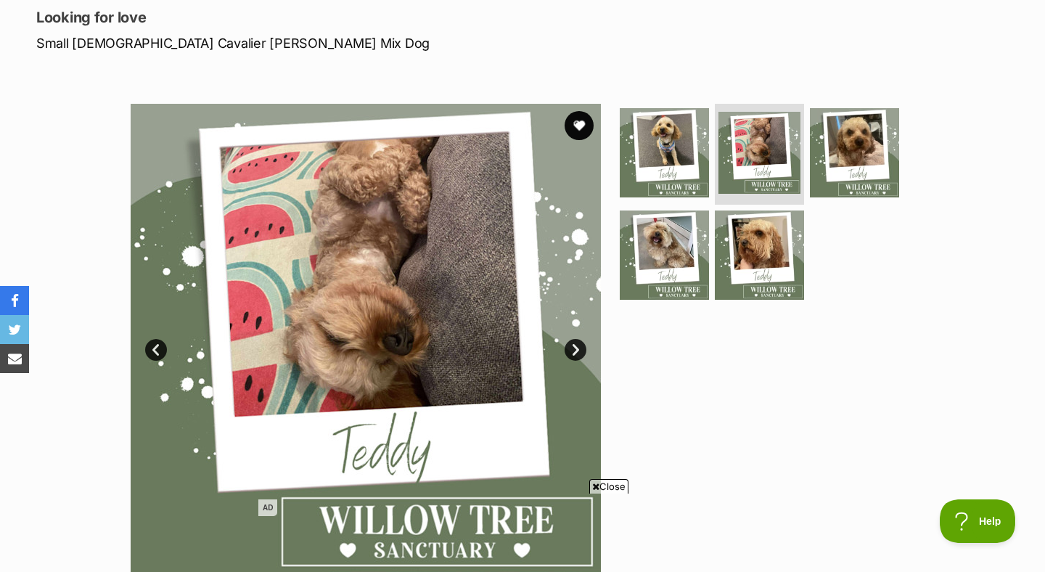
click at [578, 342] on link "Next" at bounding box center [575, 350] width 22 height 22
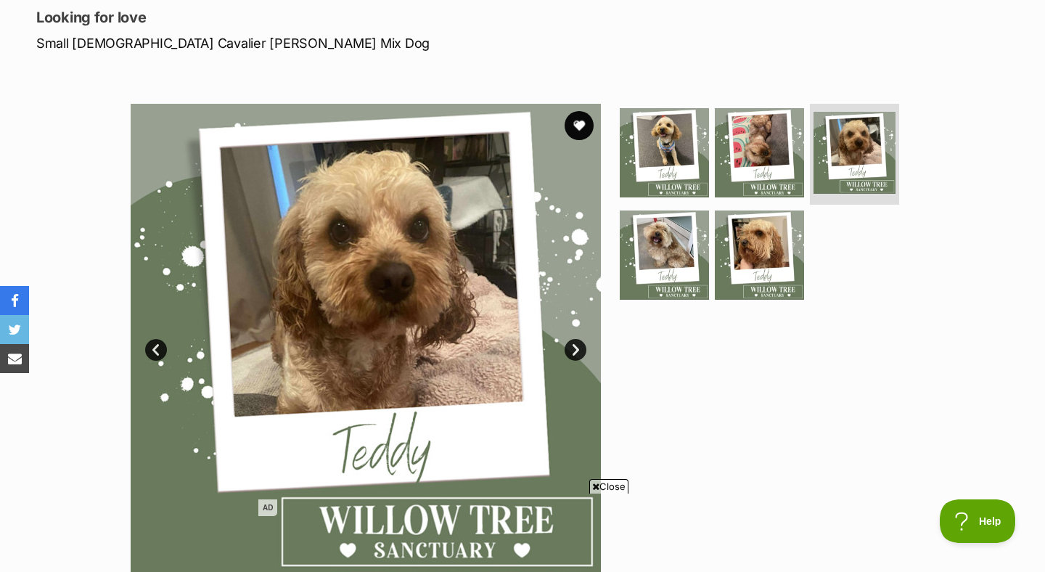
click at [578, 342] on link "Next" at bounding box center [575, 350] width 22 height 22
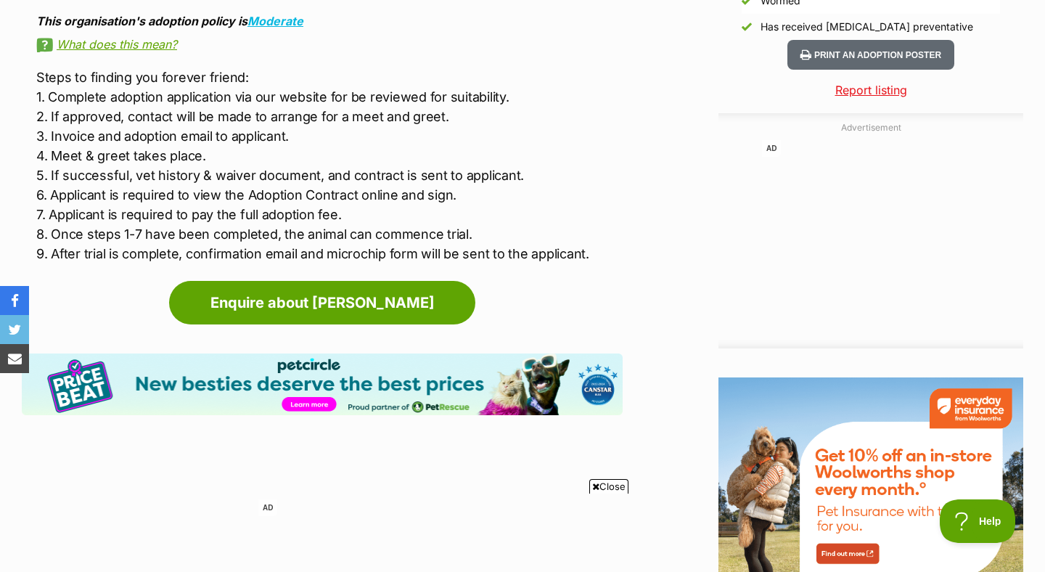
scroll to position [1491, 0]
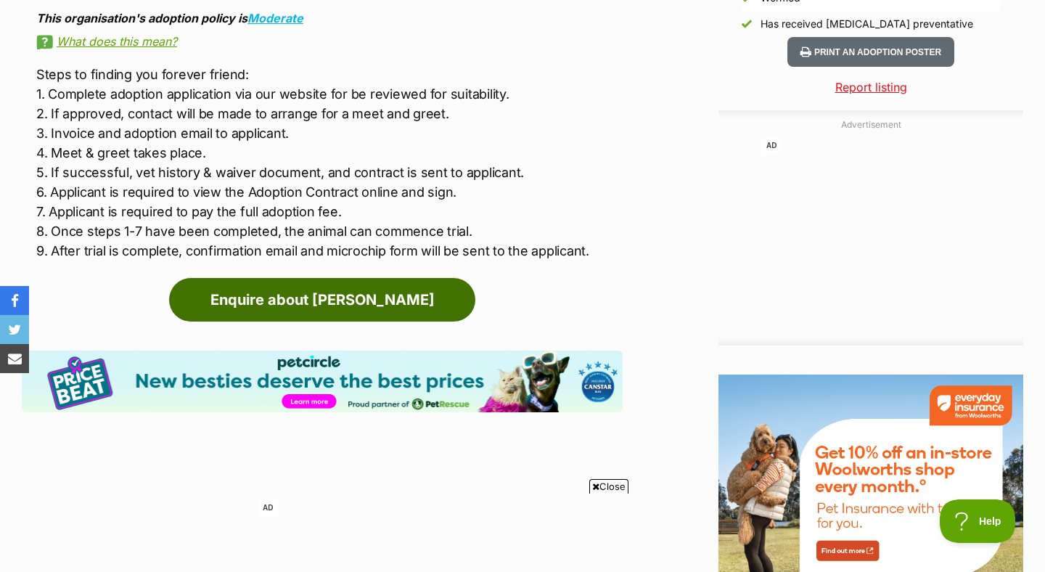
click at [416, 308] on link "Enquire about Teddy" at bounding box center [322, 300] width 306 height 44
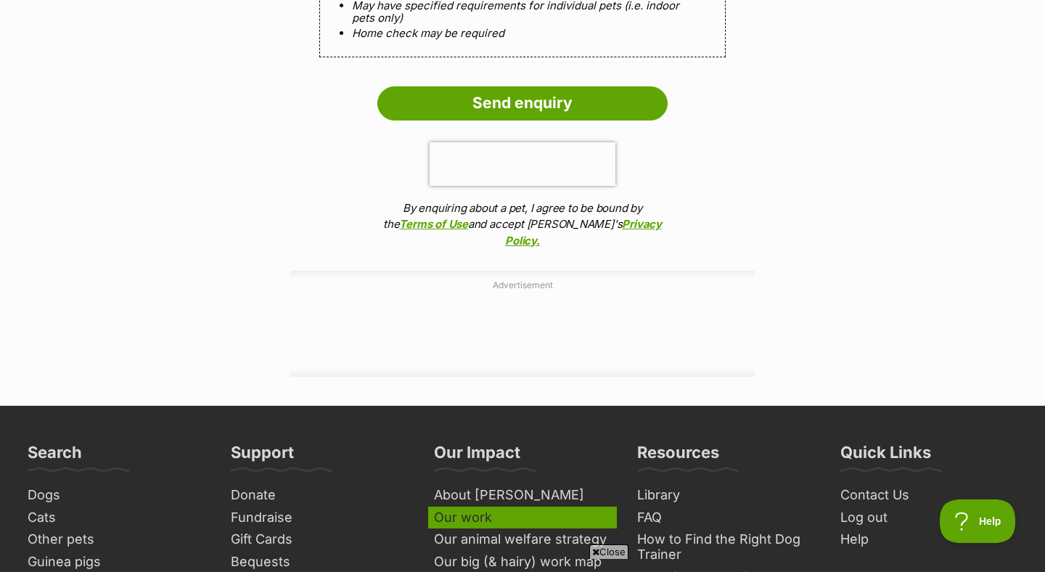
scroll to position [1359, 0]
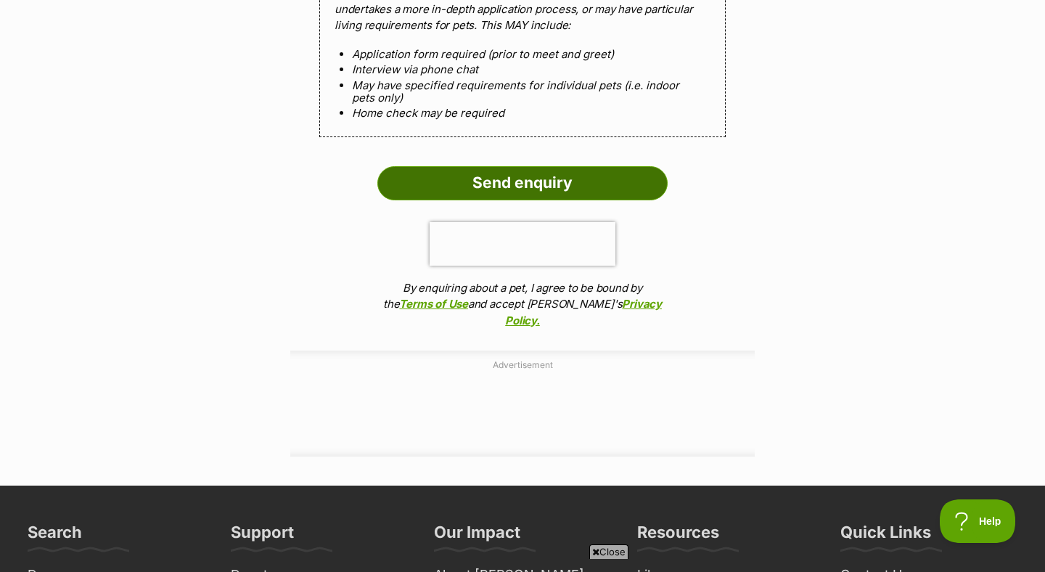
click at [551, 167] on input "Send enquiry" at bounding box center [522, 182] width 290 height 33
